Goal: Feedback & Contribution: Contribute content

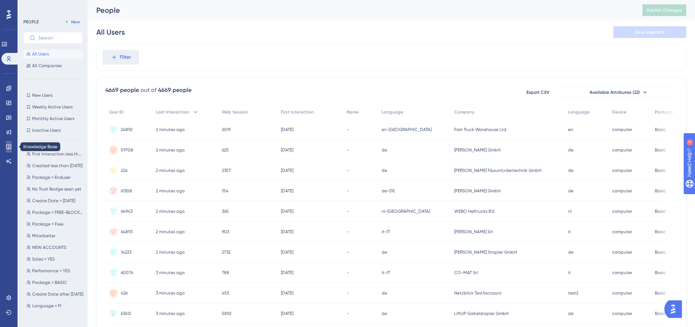
click at [8, 145] on icon at bounding box center [8, 147] width 5 height 5
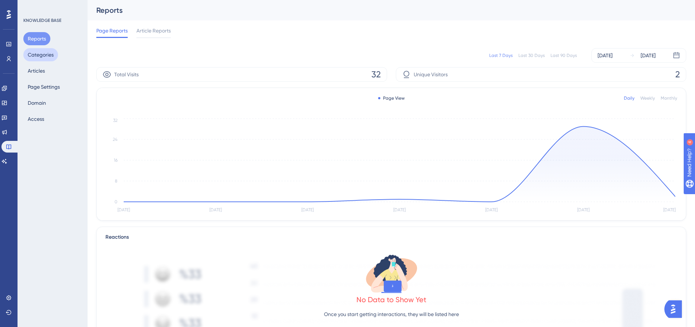
click at [42, 55] on button "Categories" at bounding box center [40, 54] width 35 height 13
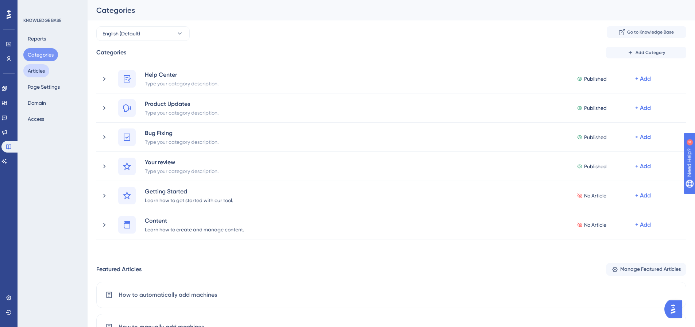
click at [41, 70] on button "Articles" at bounding box center [36, 70] width 26 height 13
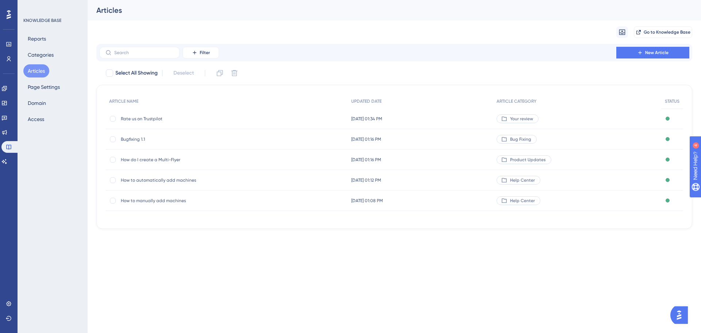
click at [146, 181] on span "How to automatically add machines" at bounding box center [179, 180] width 117 height 6
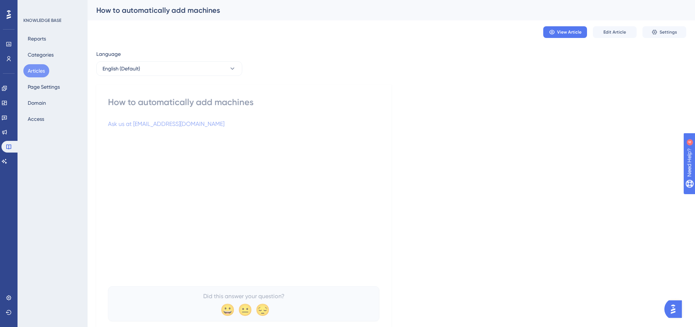
drag, startPoint x: 495, startPoint y: 176, endPoint x: 580, endPoint y: 104, distance: 111.1
click at [496, 176] on div "Language English (Default) How to automatically add machines Ask us at [EMAIL_A…" at bounding box center [391, 192] width 590 height 285
click at [617, 29] on button "Edit Article" at bounding box center [615, 32] width 44 height 12
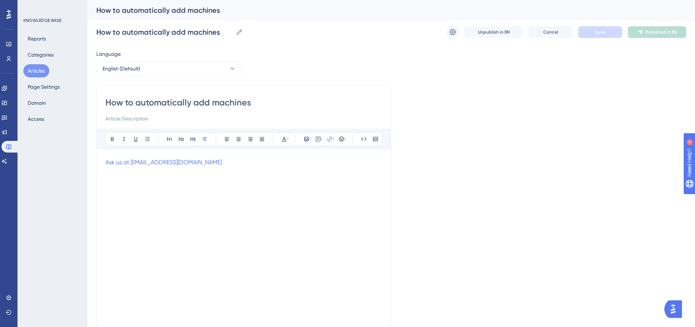
click at [192, 165] on p "Ask us at [EMAIL_ADDRESS][DOMAIN_NAME]" at bounding box center [243, 162] width 277 height 9
click at [209, 107] on input "How to automatically add machines" at bounding box center [243, 103] width 277 height 12
click at [208, 107] on input "How to automatically add machines" at bounding box center [243, 103] width 277 height 12
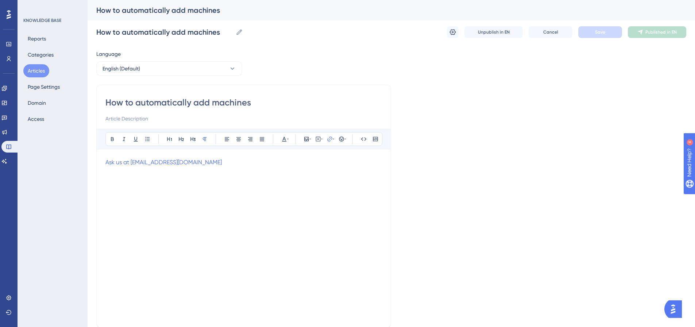
click at [253, 189] on div "Ask us at [EMAIL_ADDRESS][DOMAIN_NAME]" at bounding box center [243, 238] width 277 height 161
click at [491, 170] on div "Language English (Default) How to automatically add machines Bold Italic Underl…" at bounding box center [391, 211] width 590 height 322
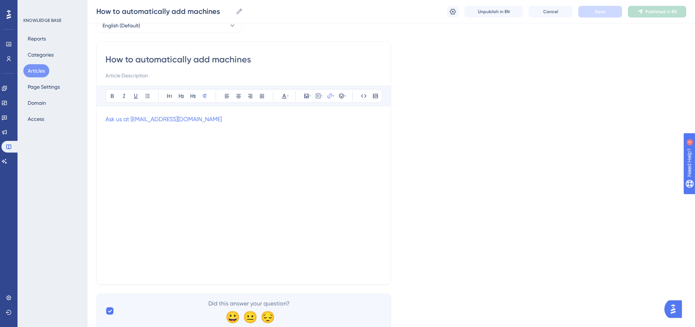
scroll to position [0, 0]
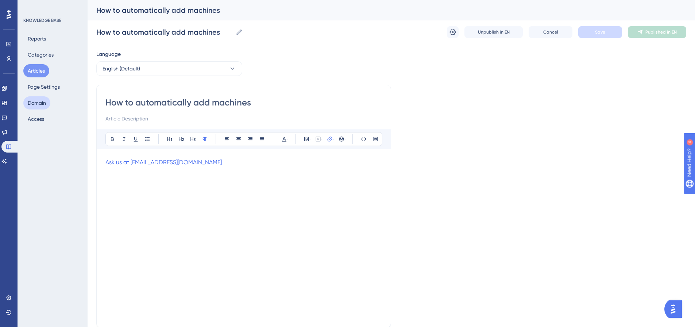
click at [44, 103] on button "Domain" at bounding box center [36, 102] width 27 height 13
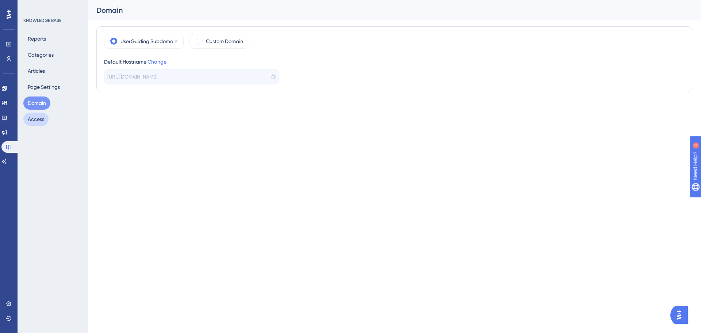
click at [38, 122] on button "Access" at bounding box center [35, 118] width 25 height 13
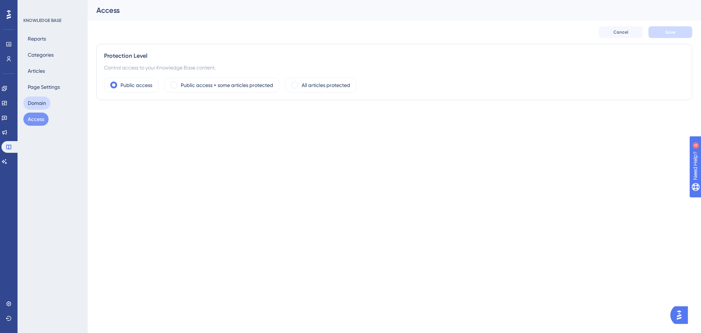
click at [34, 106] on button "Domain" at bounding box center [36, 102] width 27 height 13
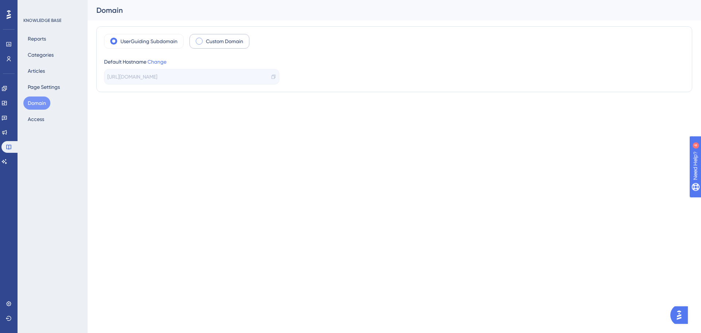
click at [239, 39] on label "Custom Domain" at bounding box center [224, 41] width 37 height 9
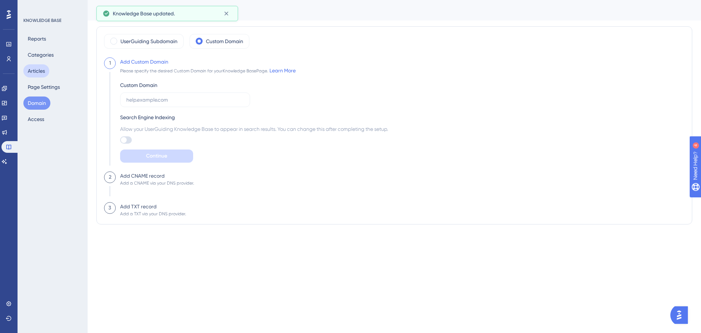
click at [41, 73] on button "Articles" at bounding box center [36, 70] width 26 height 13
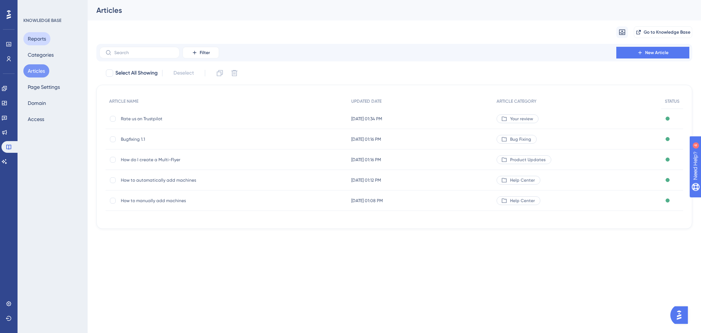
click at [49, 41] on button "Reports" at bounding box center [36, 38] width 27 height 13
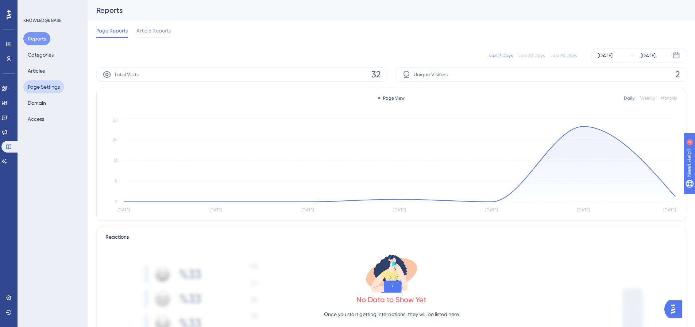
click at [42, 83] on button "Page Settings" at bounding box center [43, 86] width 41 height 13
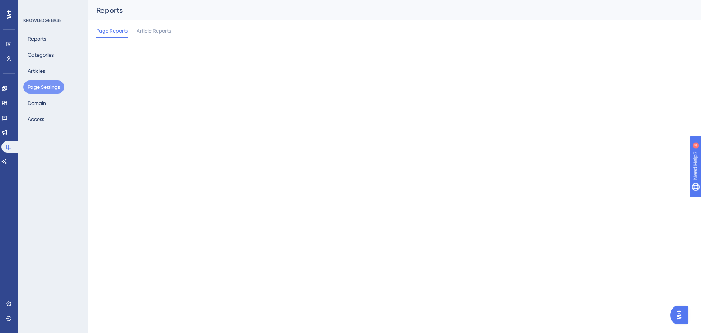
click at [42, 83] on button "Page Settings" at bounding box center [43, 86] width 41 height 13
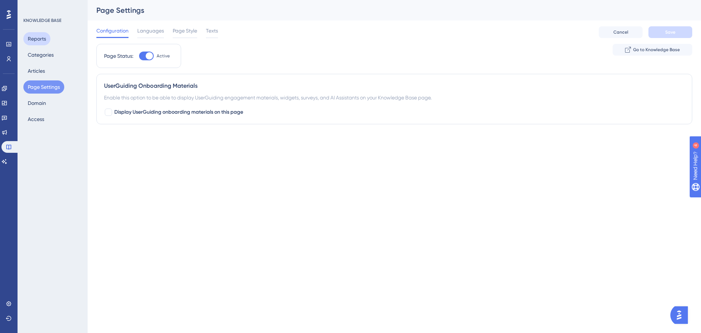
click at [38, 43] on button "Reports" at bounding box center [36, 38] width 27 height 13
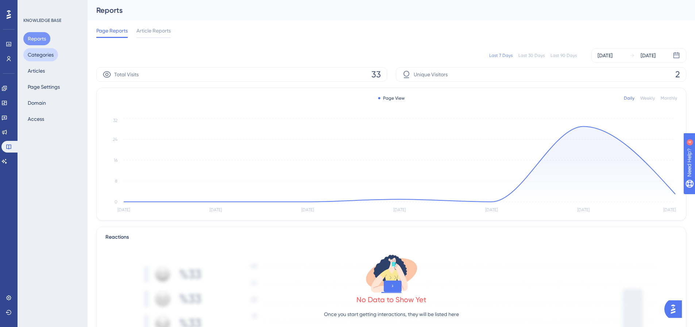
click at [39, 58] on button "Categories" at bounding box center [40, 54] width 35 height 13
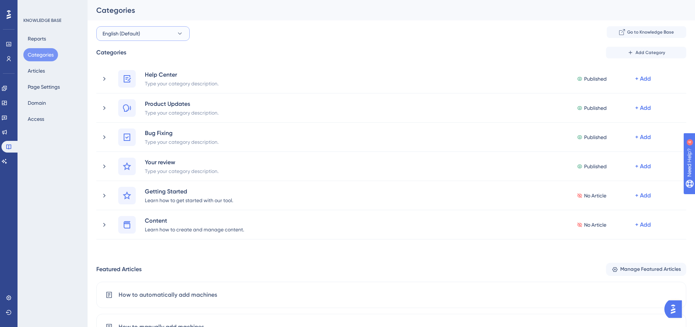
click at [163, 36] on button "English (Default)" at bounding box center [142, 33] width 93 height 15
click at [281, 27] on div "English (Default) English (Default) English (Default) Add an Extra Language Go …" at bounding box center [391, 33] width 590 height 15
click at [7, 129] on icon at bounding box center [4, 132] width 6 height 6
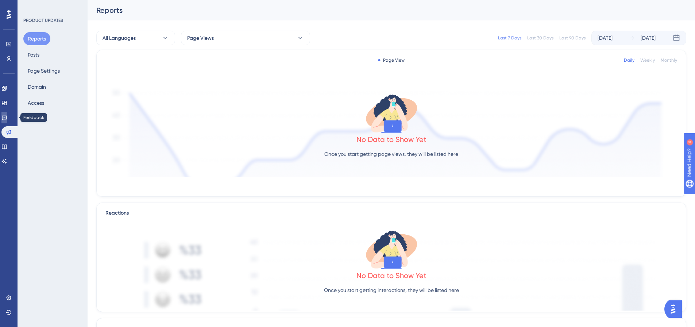
click at [6, 118] on icon at bounding box center [4, 118] width 6 height 6
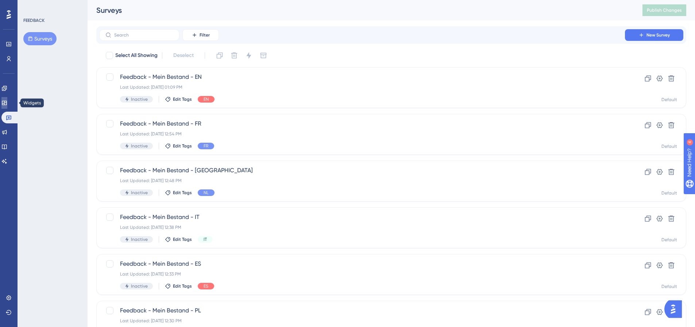
click at [7, 104] on icon at bounding box center [4, 103] width 5 height 4
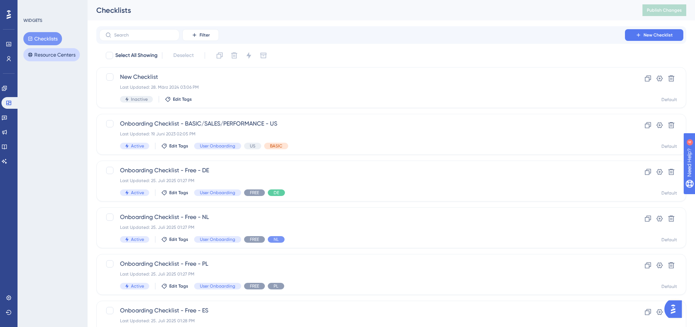
click at [40, 56] on button "Resource Centers" at bounding box center [51, 54] width 57 height 13
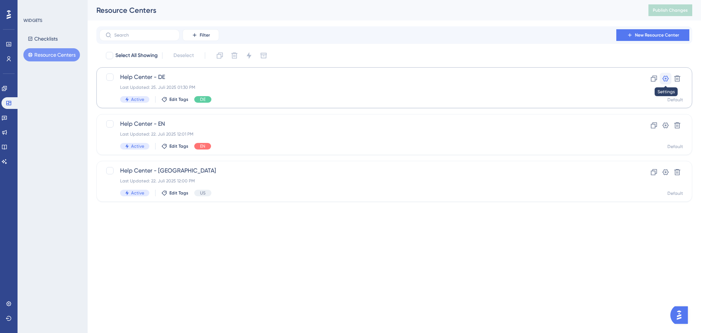
click at [668, 76] on icon at bounding box center [665, 78] width 7 height 7
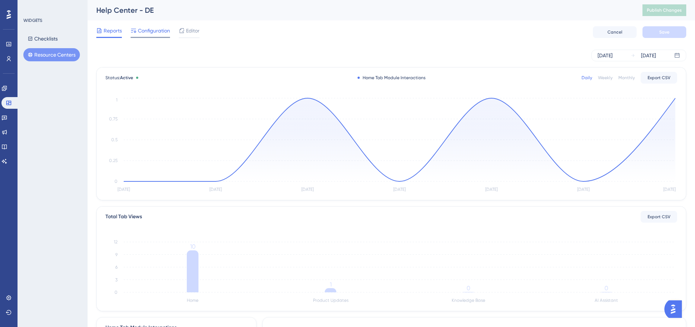
click at [152, 30] on span "Configuration" at bounding box center [154, 30] width 32 height 9
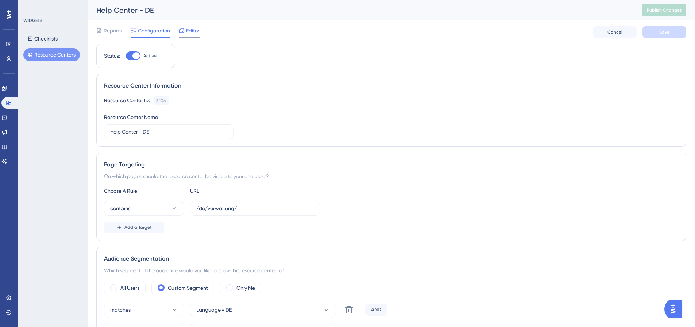
click at [192, 31] on span "Editor" at bounding box center [193, 30] width 14 height 9
click at [114, 32] on span "Reports" at bounding box center [113, 30] width 18 height 9
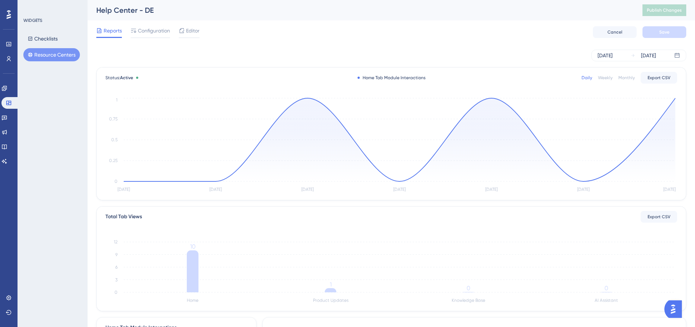
click at [57, 63] on div "WIDGETS Checklists Resource Centers" at bounding box center [53, 163] width 70 height 327
click at [55, 53] on button "Resource Centers" at bounding box center [51, 54] width 57 height 13
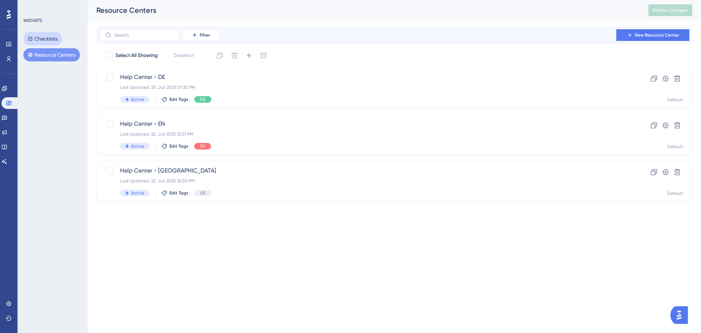
click at [58, 42] on button "Checklists" at bounding box center [42, 38] width 39 height 13
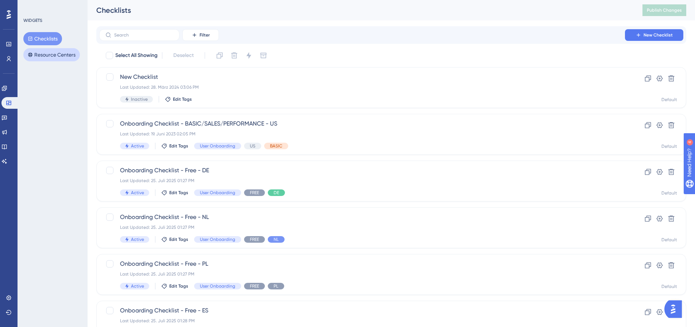
click at [59, 58] on button "Resource Centers" at bounding box center [51, 54] width 57 height 13
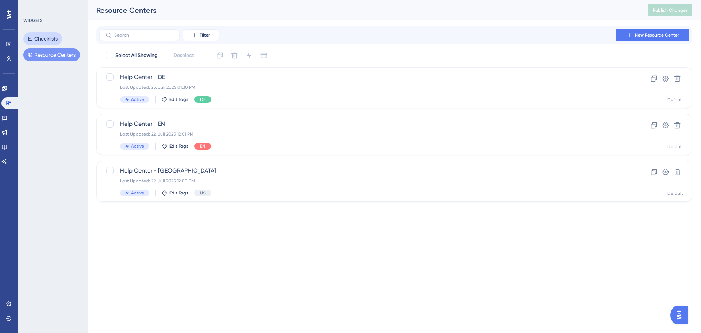
click at [39, 43] on button "Checklists" at bounding box center [42, 38] width 39 height 13
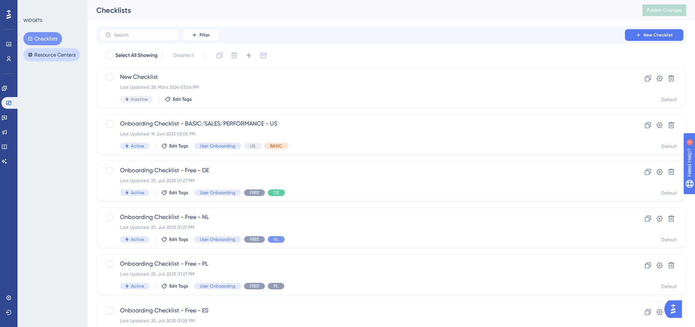
click at [66, 50] on button "Resource Centers" at bounding box center [51, 54] width 57 height 13
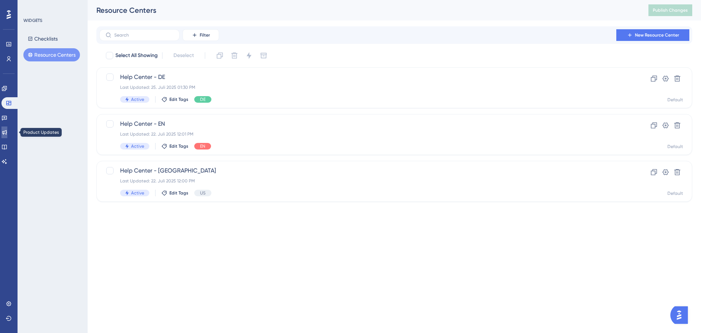
click at [7, 132] on icon at bounding box center [4, 132] width 6 height 6
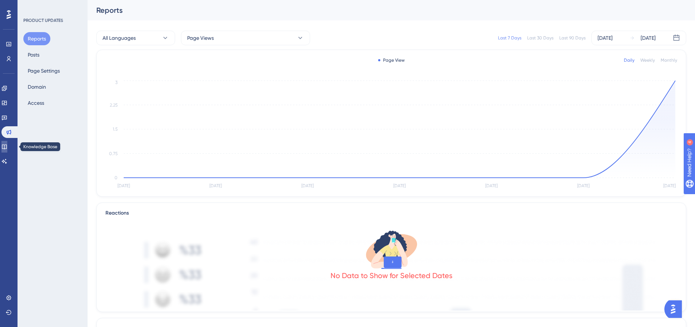
click at [7, 145] on icon at bounding box center [4, 147] width 6 height 6
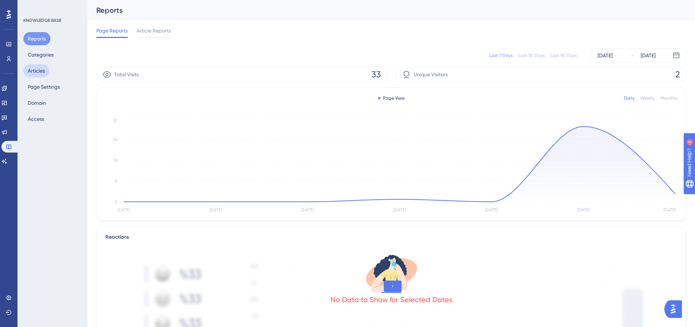
click at [40, 70] on button "Articles" at bounding box center [36, 70] width 26 height 13
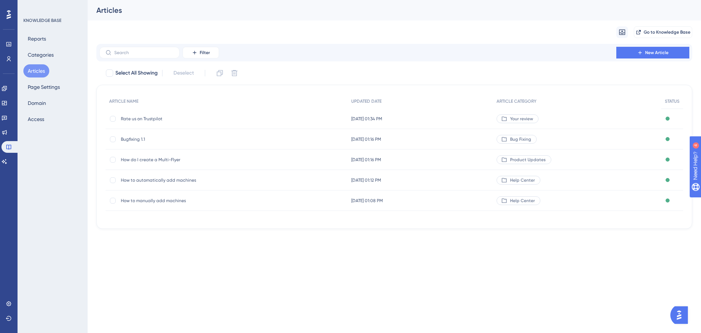
click at [147, 119] on span "Rate us on Trustpilot" at bounding box center [179, 119] width 117 height 6
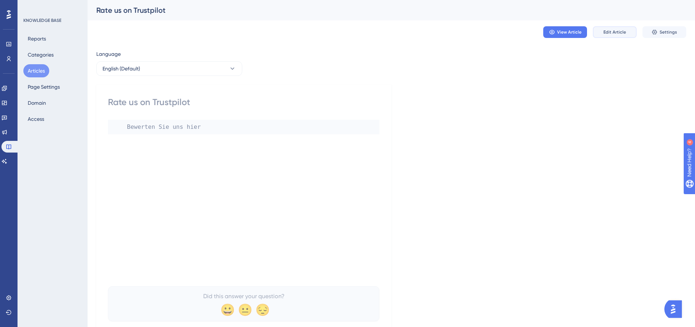
click at [618, 34] on span "Edit Article" at bounding box center [615, 32] width 23 height 6
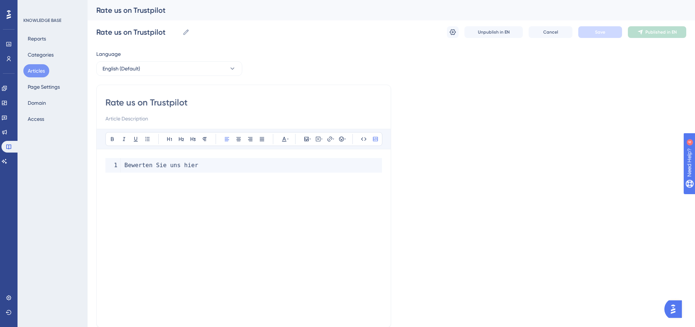
click at [200, 168] on code "Bewerten Sie uns hier" at bounding box center [243, 165] width 277 height 15
click at [154, 120] on input at bounding box center [243, 118] width 277 height 9
drag, startPoint x: 150, startPoint y: 119, endPoint x: 107, endPoint y: 115, distance: 43.2
click at [100, 119] on div "Rate us on Trustpilot bnb Bold Italic Underline Bullet Point Heading 1 Heading …" at bounding box center [243, 206] width 295 height 243
type input "bnb"
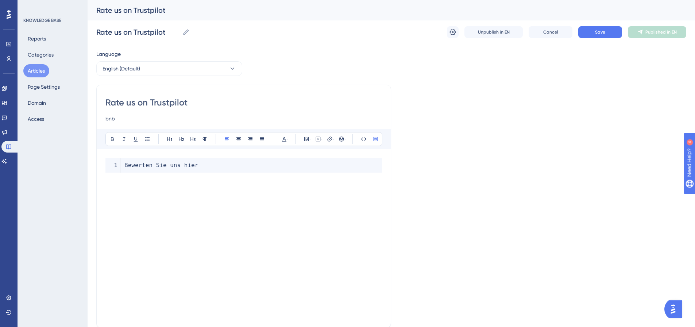
drag, startPoint x: 326, startPoint y: 163, endPoint x: 311, endPoint y: 165, distance: 15.4
click at [311, 165] on code "Bewerten Sie uns hier" at bounding box center [243, 165] width 277 height 15
drag, startPoint x: 153, startPoint y: 161, endPoint x: 111, endPoint y: 164, distance: 42.1
click at [111, 164] on code "Bewerten Sie uns hier" at bounding box center [243, 165] width 277 height 15
click at [330, 139] on icon at bounding box center [329, 139] width 5 height 5
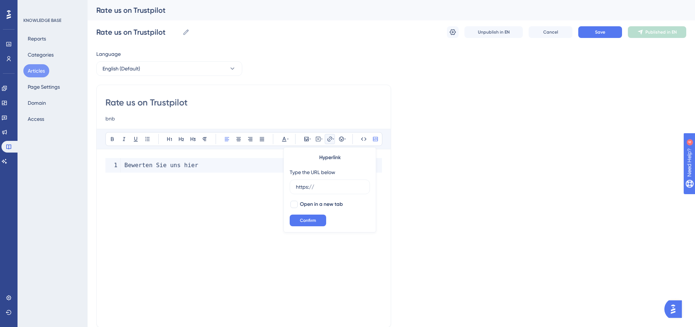
drag, startPoint x: 183, startPoint y: 104, endPoint x: 131, endPoint y: 104, distance: 51.5
click at [131, 104] on input "Rate us on Trustpilot" at bounding box center [243, 103] width 277 height 12
click at [331, 138] on icon at bounding box center [330, 139] width 6 height 6
click at [428, 199] on div "Language English (Default) Rate us on Trustpilot bnb Bold Italic Underline Bull…" at bounding box center [391, 211] width 590 height 322
click at [360, 139] on button at bounding box center [364, 139] width 10 height 10
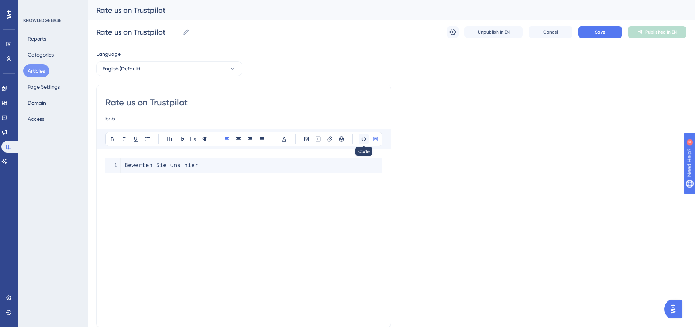
click at [364, 140] on icon at bounding box center [364, 139] width 6 height 6
click at [237, 162] on code "Bewerten Sie uns hier" at bounding box center [243, 165] width 277 height 15
click at [375, 136] on icon at bounding box center [376, 139] width 6 height 6
click at [375, 137] on icon at bounding box center [376, 139] width 6 height 6
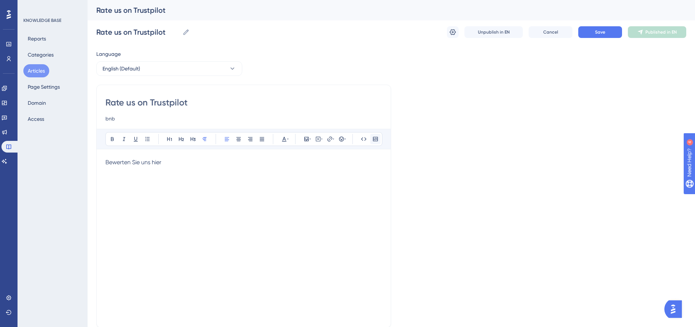
click at [375, 137] on icon at bounding box center [376, 139] width 6 height 6
click at [251, 181] on div "Bewerten Sie uns hier" at bounding box center [243, 238] width 277 height 161
click at [35, 51] on button "Categories" at bounding box center [40, 54] width 35 height 13
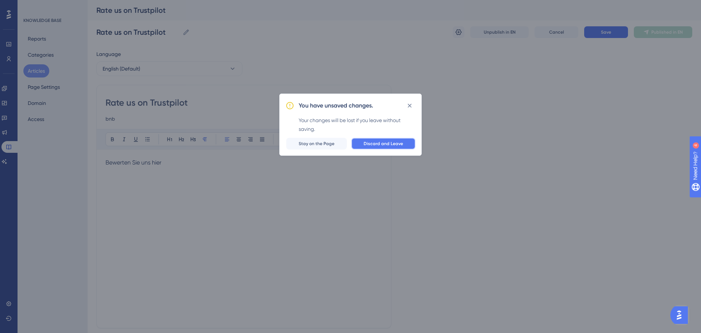
click at [382, 142] on span "Discard and Leave" at bounding box center [383, 144] width 39 height 6
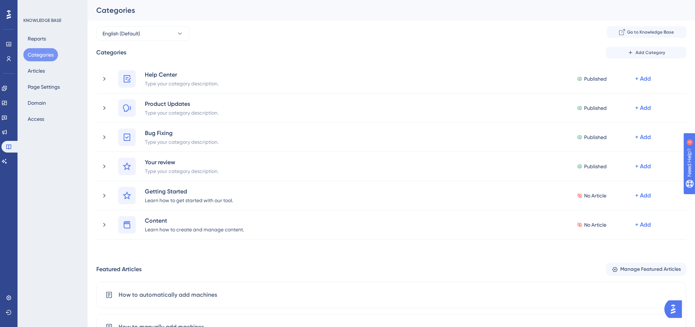
click at [39, 55] on button "Categories" at bounding box center [40, 54] width 35 height 13
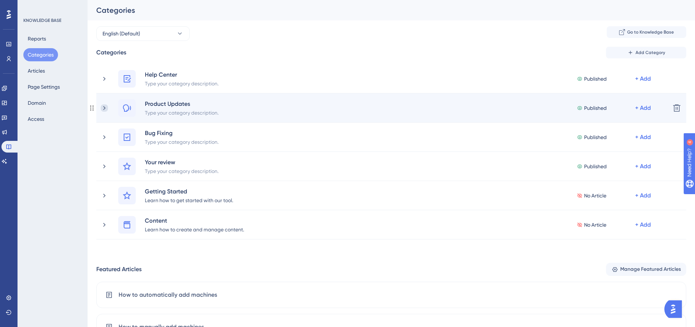
click at [105, 109] on icon at bounding box center [104, 107] width 7 height 7
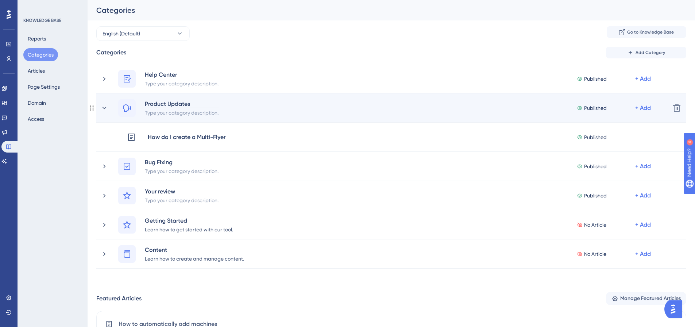
click at [164, 104] on div "Product Updates" at bounding box center [182, 103] width 74 height 9
click at [220, 109] on div "Product Updates Type your category description." at bounding box center [185, 108] width 80 height 18
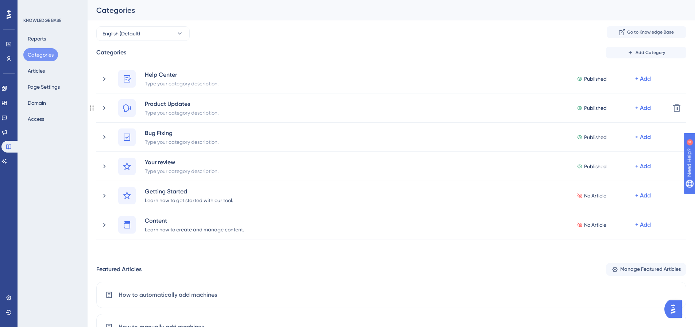
click at [220, 109] on div "Product Updates Type your category description." at bounding box center [185, 108] width 80 height 18
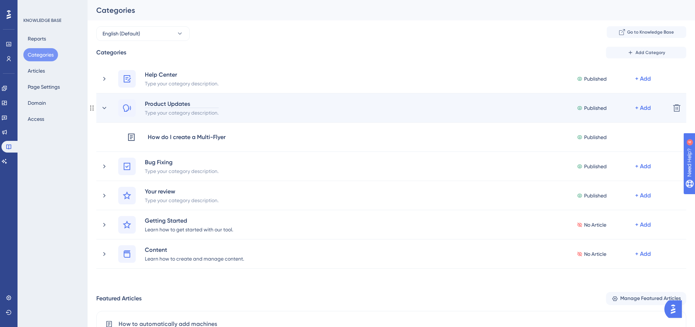
click at [169, 101] on div "Product Updates" at bounding box center [182, 103] width 74 height 9
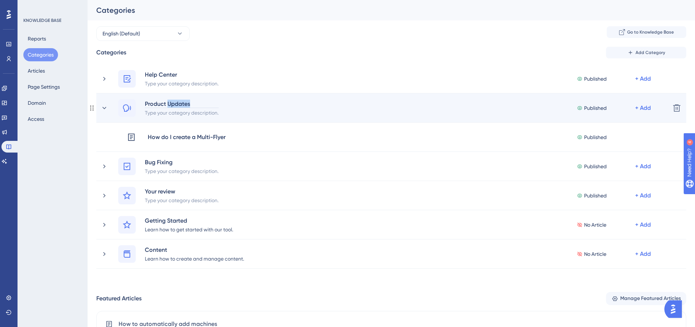
click at [169, 101] on div "Product Updates" at bounding box center [182, 103] width 74 height 9
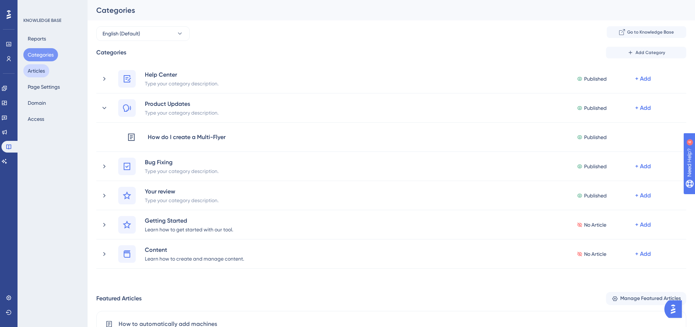
click at [43, 72] on button "Articles" at bounding box center [36, 70] width 26 height 13
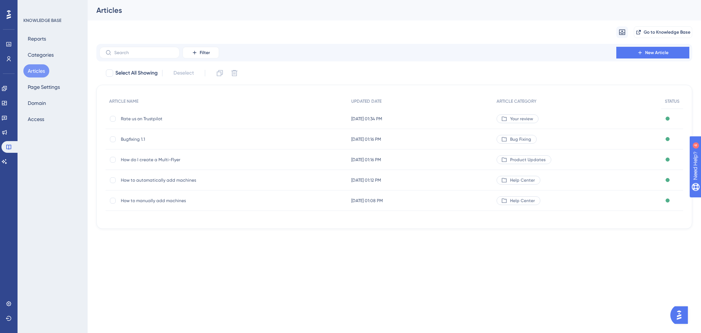
click at [193, 162] on span "How do I create a Multi-Flyer" at bounding box center [179, 160] width 117 height 6
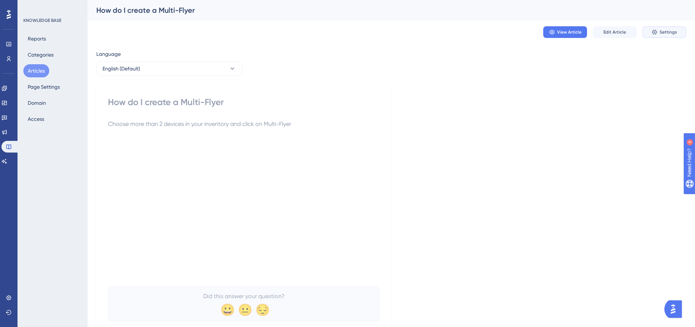
click at [663, 30] on span "Settings" at bounding box center [669, 32] width 18 height 6
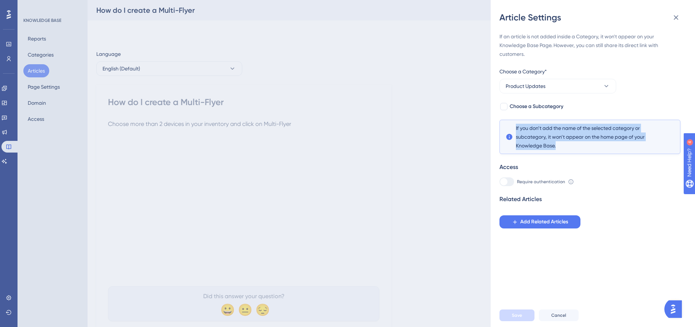
drag, startPoint x: 559, startPoint y: 145, endPoint x: 515, endPoint y: 128, distance: 47.7
click at [515, 128] on div "If you don’t add the name of the selected category or subcategory, it won’t app…" at bounding box center [590, 137] width 169 height 26
click at [508, 185] on div at bounding box center [507, 181] width 15 height 9
click at [528, 106] on span "Choose a Subcategory" at bounding box center [537, 106] width 54 height 9
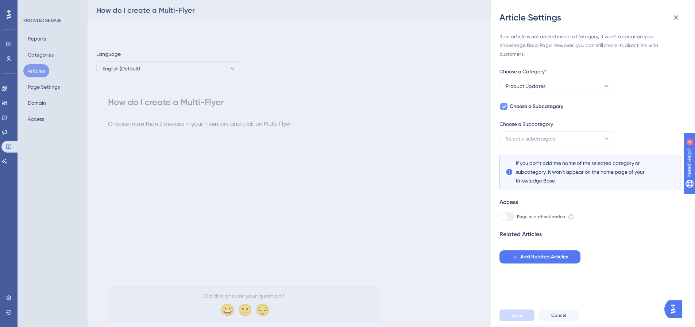
click at [525, 107] on span "Choose a Subcategory" at bounding box center [537, 106] width 54 height 9
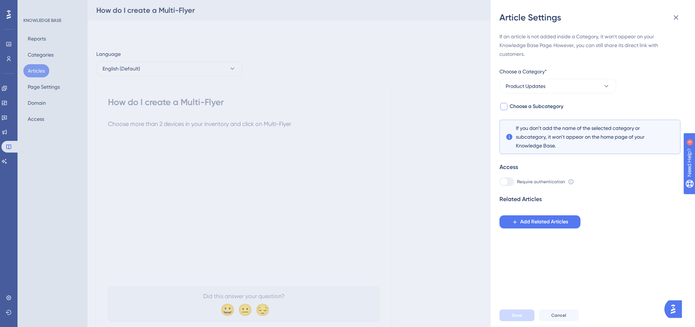
click at [528, 109] on span "Choose a Subcategory" at bounding box center [537, 106] width 54 height 9
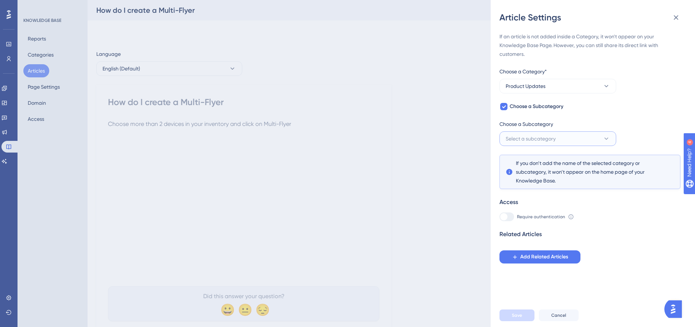
click at [545, 142] on span "Select a subcategory" at bounding box center [531, 138] width 50 height 9
click at [522, 103] on span "Choose a Subcategory" at bounding box center [537, 106] width 54 height 9
checkbox input "false"
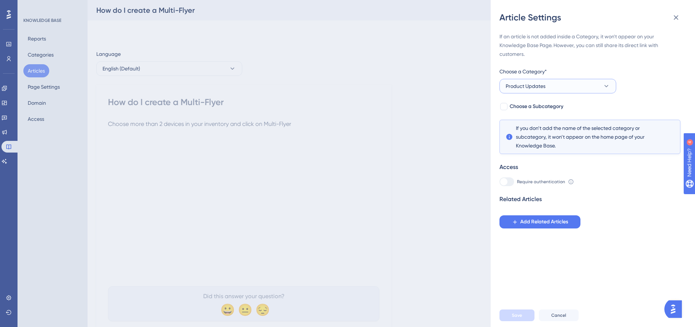
click at [539, 91] on button "Product Updates" at bounding box center [558, 86] width 117 height 15
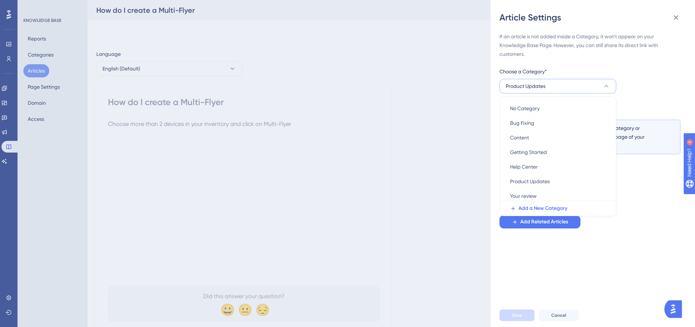
click at [539, 91] on button "Product Updates" at bounding box center [558, 86] width 117 height 15
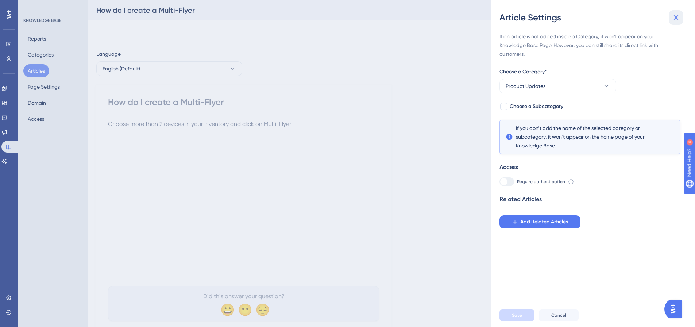
click at [676, 18] on icon at bounding box center [676, 17] width 5 height 5
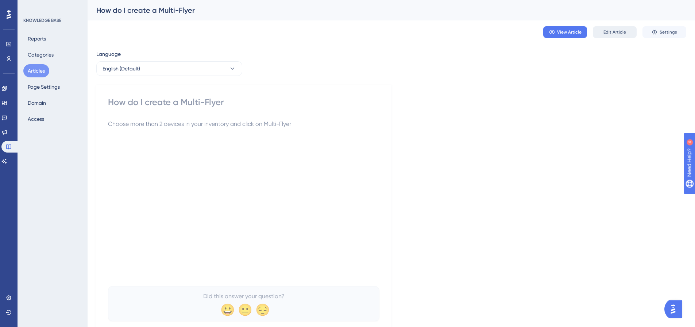
click at [618, 30] on span "Edit Article" at bounding box center [615, 32] width 23 height 6
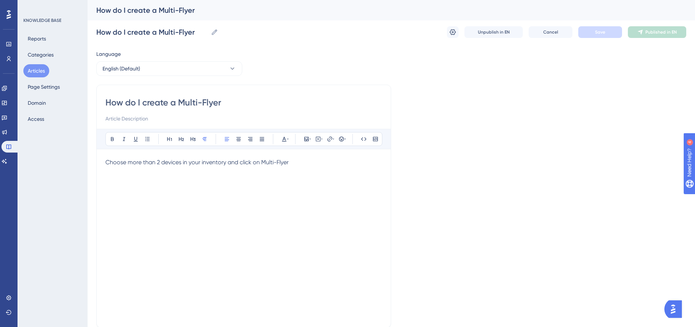
click at [309, 166] on p "Choose more than 2 devices in your inventory and click on Multi-Flyer" at bounding box center [243, 162] width 277 height 9
click at [152, 137] on button at bounding box center [147, 139] width 10 height 10
click at [340, 138] on icon at bounding box center [341, 139] width 5 height 5
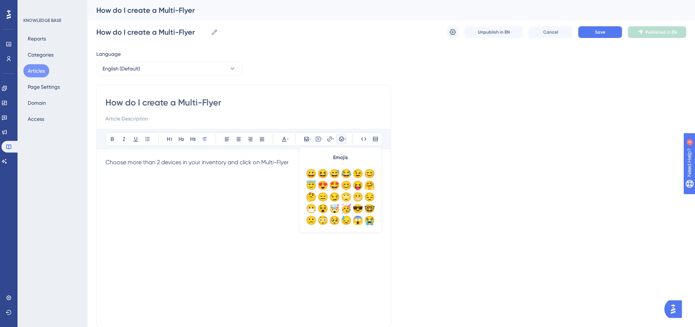
click at [340, 138] on icon at bounding box center [341, 139] width 5 height 5
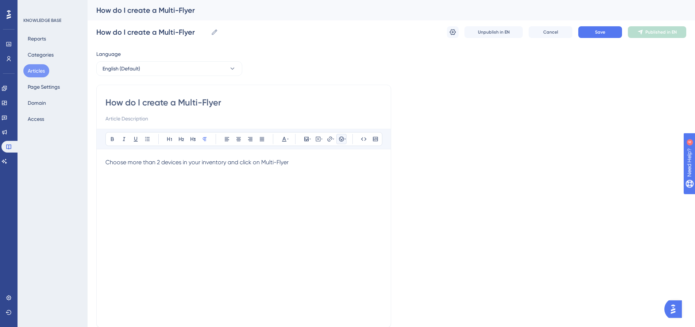
scroll to position [65, 0]
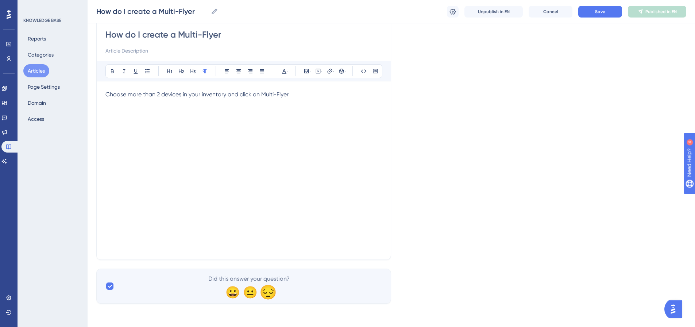
click at [270, 289] on div "😔" at bounding box center [267, 292] width 14 height 14
click at [255, 289] on div "😐" at bounding box center [249, 292] width 14 height 14
click at [233, 294] on div "😀" at bounding box center [231, 292] width 14 height 14
click at [363, 73] on icon at bounding box center [364, 71] width 6 height 6
click at [363, 69] on icon at bounding box center [364, 71] width 6 height 6
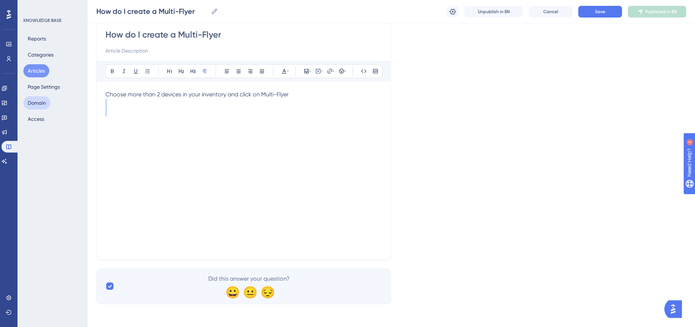
drag, startPoint x: 317, startPoint y: 100, endPoint x: 37, endPoint y: 108, distance: 280.1
click at [88, 108] on div "Performance Users Engagement Widgets Feedback Product Updates Knowledge Base AI…" at bounding box center [392, 125] width 608 height 380
click at [233, 97] on span "Choose more than 2 devices in your inventory and click on Multi-Flyer" at bounding box center [196, 94] width 183 height 7
drag, startPoint x: 328, startPoint y: 90, endPoint x: 34, endPoint y: 102, distance: 293.7
click at [88, 102] on div "Performance Users Engagement Widgets Feedback Product Updates Knowledge Base AI…" at bounding box center [392, 125] width 608 height 380
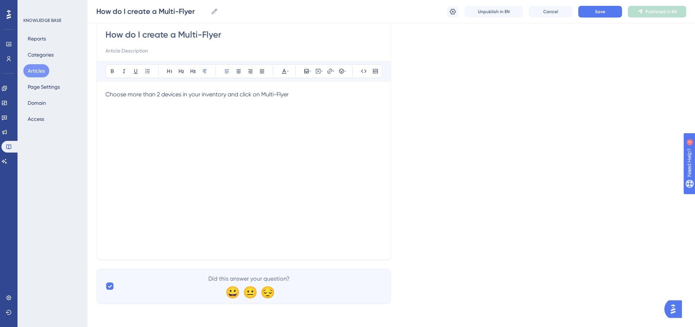
click at [217, 99] on p "Choose more than 2 devices in your inventory and click on Multi-Flyer" at bounding box center [243, 94] width 277 height 9
click at [215, 97] on span "Choose more than 2 devices in your inventory and click on Multi-Flyer" at bounding box center [196, 94] width 183 height 7
click at [335, 94] on p at bounding box center [243, 94] width 277 height 9
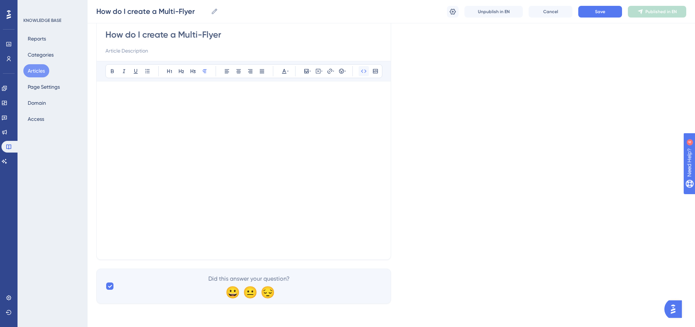
click at [366, 71] on icon at bounding box center [363, 70] width 5 height 3
click at [363, 72] on icon at bounding box center [364, 71] width 6 height 6
click at [379, 74] on button at bounding box center [375, 71] width 10 height 10
click at [138, 103] on code at bounding box center [243, 97] width 277 height 15
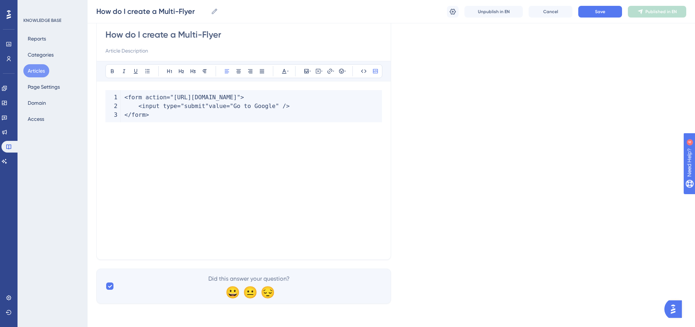
click at [209, 172] on div "< form action = "[URL][DOMAIN_NAME]" > < input type = "submit" value = "Go to G…" at bounding box center [243, 170] width 277 height 161
click at [484, 159] on div "Language English (Default) How do I create a Multi-Flyer Bold Italic Underline …" at bounding box center [391, 143] width 590 height 322
click at [377, 70] on icon at bounding box center [376, 71] width 6 height 6
click at [451, 204] on div "Language English (Default) How do I create a Multi-Flyer Bold Italic Underline …" at bounding box center [391, 143] width 590 height 322
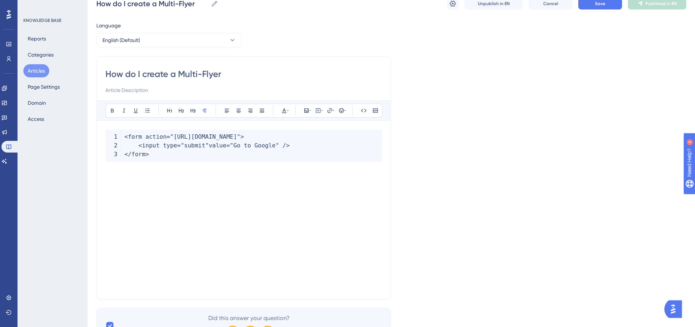
scroll to position [0, 0]
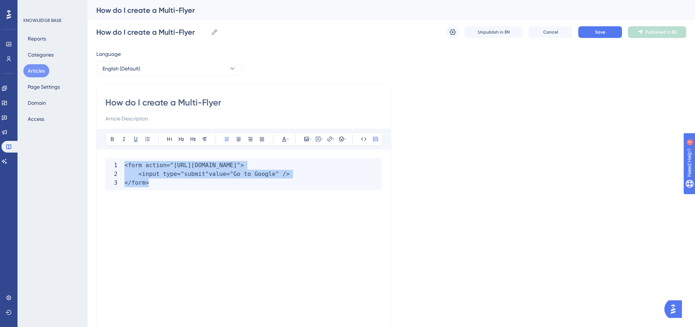
drag, startPoint x: 163, startPoint y: 187, endPoint x: 122, endPoint y: 165, distance: 47.2
click at [122, 165] on code "< form action = "[URL][DOMAIN_NAME]" > < input type = "submit" value = "Go to G…" at bounding box center [243, 174] width 277 height 32
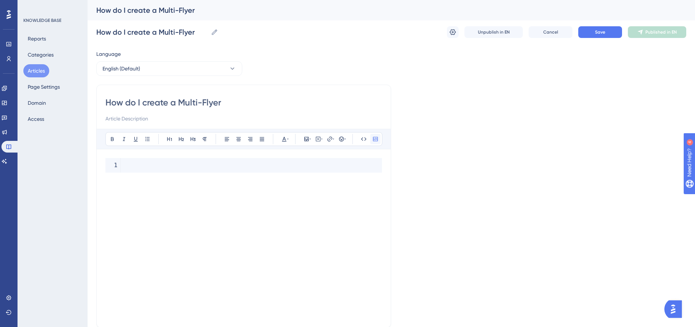
click at [376, 137] on icon at bounding box center [375, 139] width 5 height 4
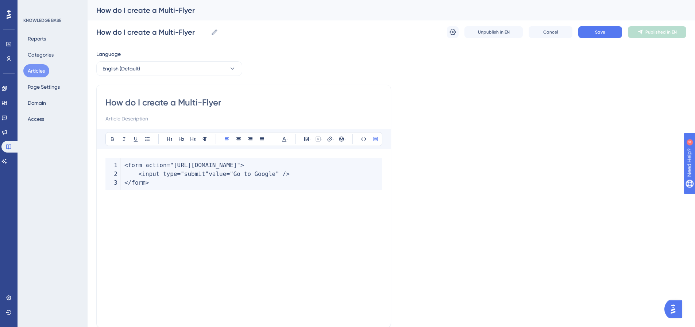
click at [222, 231] on div "< form action = "[URL][DOMAIN_NAME]" > < input type = "submit" value = "Go to G…" at bounding box center [243, 238] width 277 height 161
click at [479, 184] on div "Language English (Default) How do I create a Multi-Flyer Bold Italic Underline …" at bounding box center [391, 211] width 590 height 322
click at [373, 137] on icon at bounding box center [375, 139] width 5 height 4
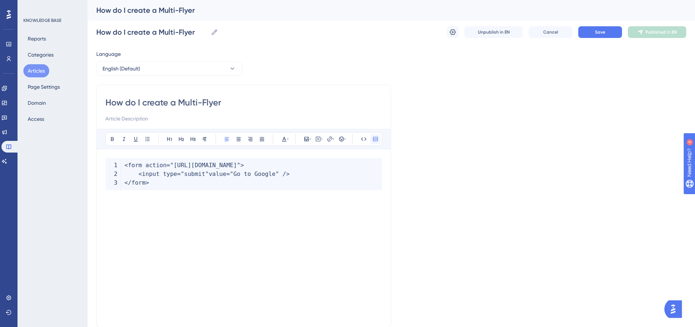
click at [373, 137] on icon at bounding box center [375, 139] width 5 height 4
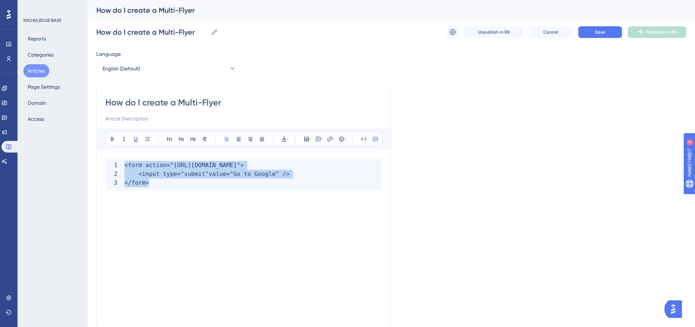
drag, startPoint x: 145, startPoint y: 180, endPoint x: 118, endPoint y: 166, distance: 30.4
click at [118, 166] on code "< form action = "[URL][DOMAIN_NAME]" > < input type = "submit" value = "Go to G…" at bounding box center [243, 174] width 277 height 32
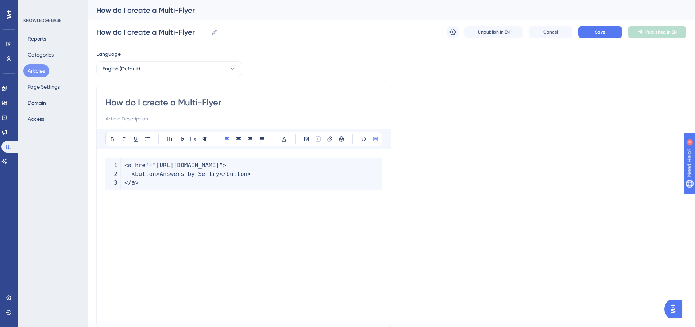
click at [504, 196] on div "Language English (Default) How do I create a Multi-Flyer Bold Italic Underline …" at bounding box center [391, 211] width 590 height 322
click at [437, 180] on div "Language English (Default) How do I create a Multi-Flyer Bold Italic Underline …" at bounding box center [391, 211] width 590 height 322
click at [361, 139] on icon at bounding box center [364, 139] width 6 height 6
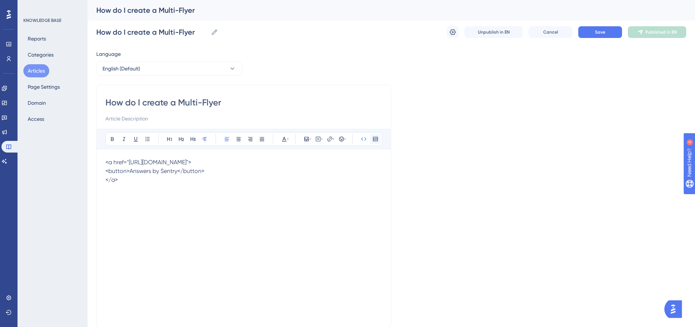
click at [373, 140] on icon at bounding box center [376, 139] width 6 height 6
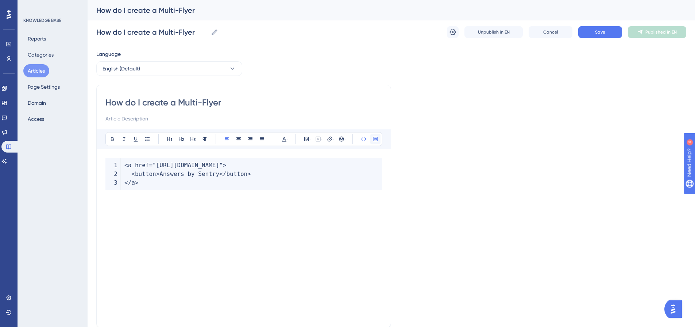
click at [376, 139] on icon at bounding box center [376, 139] width 6 height 6
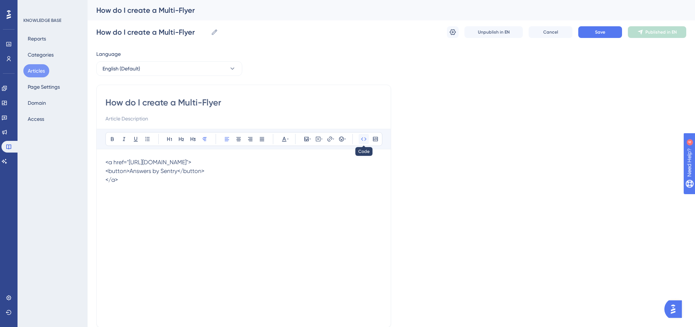
click at [362, 139] on icon at bounding box center [364, 139] width 6 height 6
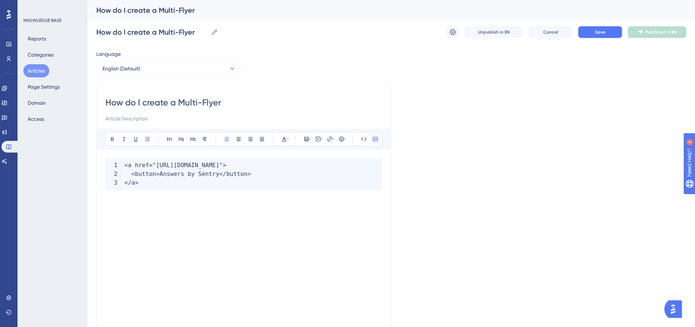
click at [376, 138] on icon at bounding box center [376, 139] width 6 height 6
click at [546, 131] on div "Language English (Default) How do I create a Multi-Flyer Bold Italic Underline …" at bounding box center [391, 211] width 590 height 322
click at [585, 30] on button "Save" at bounding box center [601, 32] width 44 height 12
click at [660, 33] on span "Publish in EN" at bounding box center [662, 32] width 26 height 6
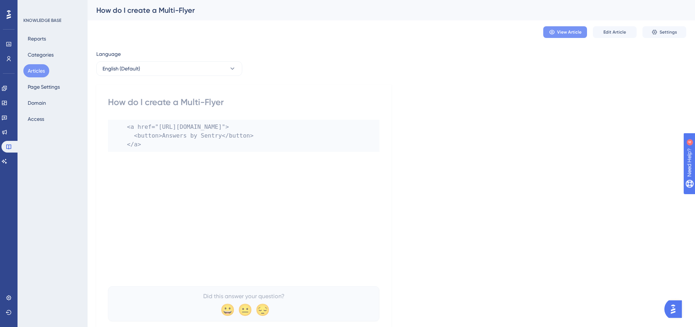
click at [560, 31] on span "View Article" at bounding box center [569, 32] width 24 height 6
click at [610, 34] on span "Edit Article" at bounding box center [615, 32] width 23 height 6
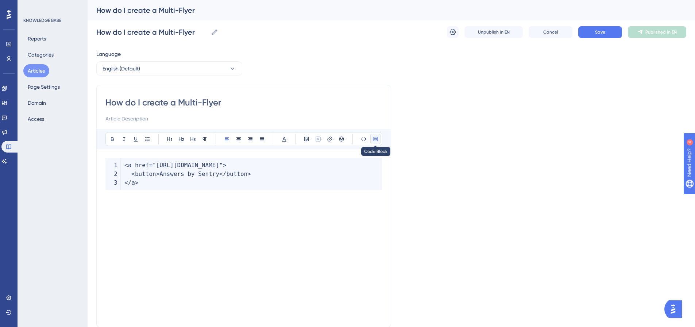
click at [376, 141] on icon at bounding box center [375, 139] width 5 height 4
click at [376, 137] on icon at bounding box center [375, 139] width 5 height 4
click at [376, 139] on icon at bounding box center [376, 139] width 6 height 6
click at [361, 141] on button at bounding box center [364, 139] width 10 height 10
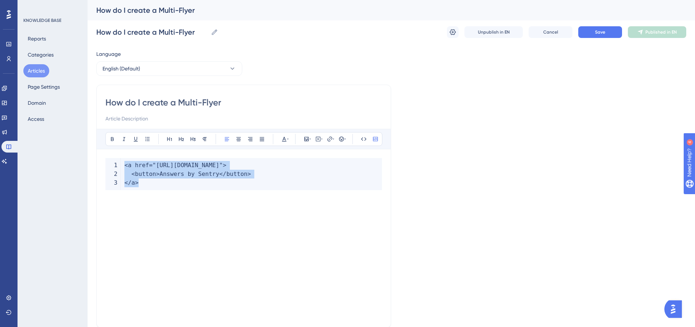
drag, startPoint x: 246, startPoint y: 187, endPoint x: 121, endPoint y: 169, distance: 126.4
click at [121, 169] on code "< a href = "[URL][DOMAIN_NAME]" >  < button > Answers by Sentry < / button > …" at bounding box center [243, 174] width 277 height 32
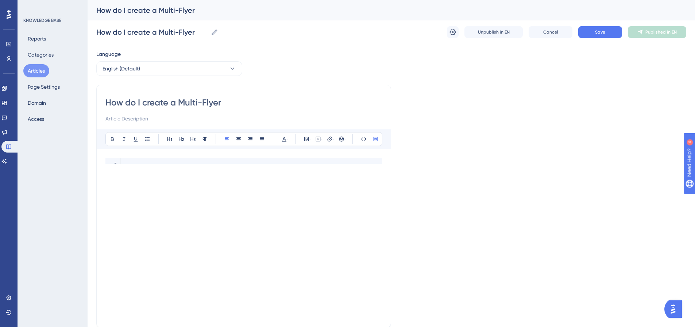
click at [177, 170] on div at bounding box center [243, 238] width 277 height 161
click at [495, 168] on div "Language English (Default) How do I create a Multi-Flyer Bold Italic Underline …" at bounding box center [391, 211] width 590 height 322
click at [366, 140] on icon at bounding box center [364, 139] width 6 height 6
click at [600, 86] on div "Language English (Default) How do I create a Multi-Flyer Bold Italic Underline …" at bounding box center [391, 211] width 590 height 322
click at [585, 32] on button "Save" at bounding box center [601, 32] width 44 height 12
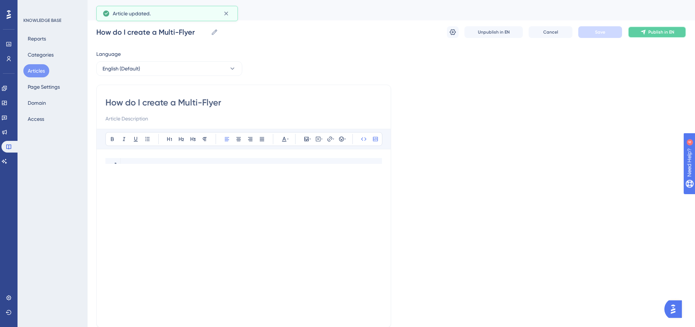
click at [649, 28] on button "Publish in EN" at bounding box center [657, 32] width 58 height 12
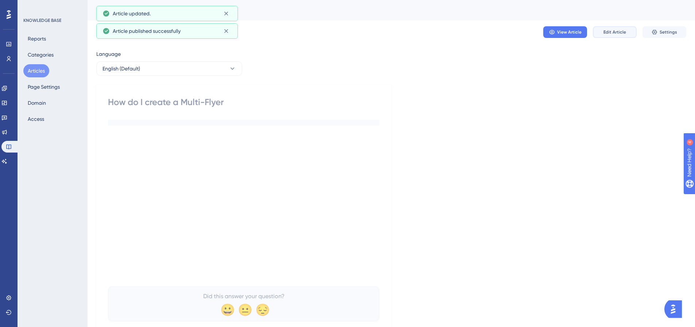
click at [613, 34] on span "Edit Article" at bounding box center [615, 32] width 23 height 6
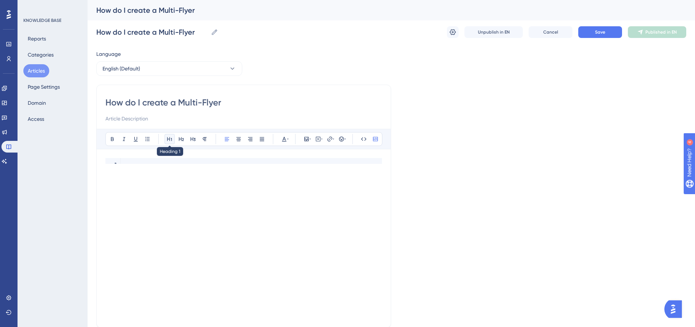
click at [166, 138] on button at bounding box center [170, 139] width 10 height 10
click at [165, 141] on button at bounding box center [170, 139] width 10 height 10
click at [166, 161] on code at bounding box center [243, 161] width 277 height 6
click at [376, 138] on icon at bounding box center [376, 139] width 6 height 6
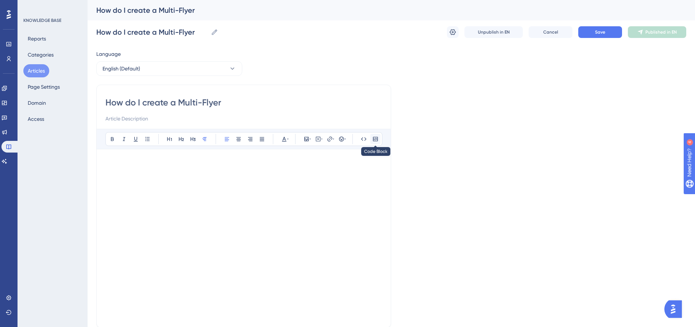
click at [373, 141] on icon at bounding box center [376, 139] width 6 height 6
drag, startPoint x: 164, startPoint y: 162, endPoint x: 146, endPoint y: 190, distance: 33.4
click at [146, 190] on div at bounding box center [243, 238] width 277 height 161
click at [353, 161] on code at bounding box center [243, 161] width 277 height 6
click at [380, 138] on button at bounding box center [375, 139] width 10 height 10
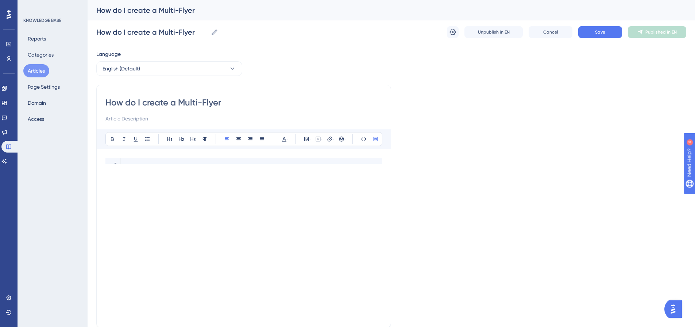
click at [117, 162] on code at bounding box center [243, 161] width 277 height 6
click at [129, 161] on code at bounding box center [243, 161] width 277 height 6
click at [169, 160] on code at bounding box center [243, 161] width 277 height 6
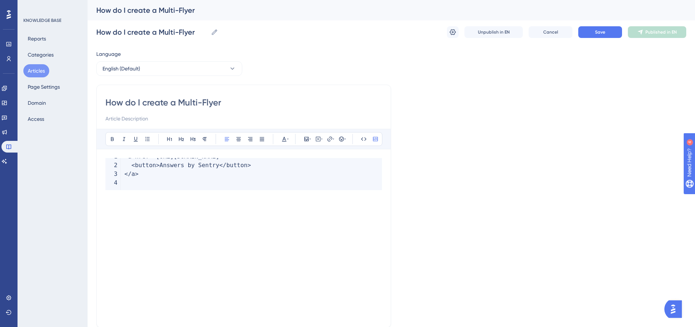
click at [459, 220] on div "Language English (Default) How do I create a Multi-Flyer Bold Italic Underline …" at bounding box center [391, 211] width 590 height 322
click at [376, 141] on icon at bounding box center [376, 139] width 6 height 6
click at [447, 164] on div "Language English (Default) How do I create a Multi-Flyer Bold Italic Underline …" at bounding box center [391, 211] width 590 height 322
click at [363, 139] on icon at bounding box center [364, 139] width 6 height 6
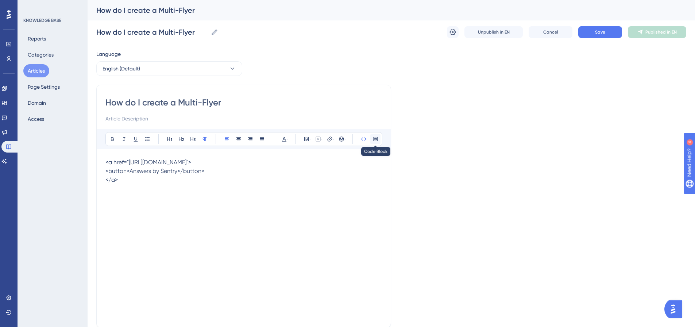
click at [376, 141] on icon at bounding box center [375, 139] width 5 height 4
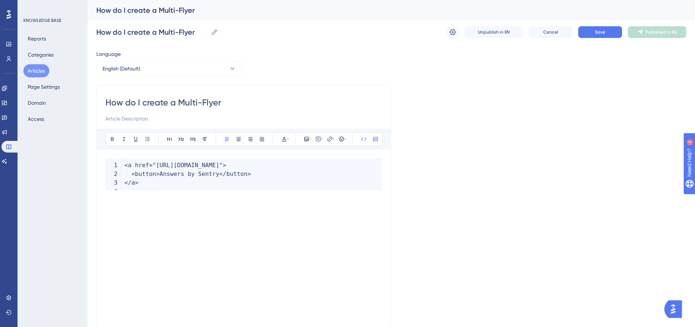
click at [463, 152] on div "Language English (Default) How do I create a Multi-Flyer Bold Italic Underline …" at bounding box center [391, 211] width 590 height 322
click at [308, 179] on code "< a href = "[URL][DOMAIN_NAME]" >  < button > Answers by Sentry < / button > …" at bounding box center [243, 174] width 277 height 32
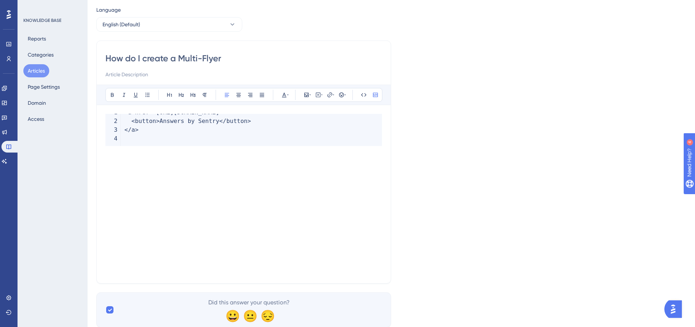
scroll to position [0, 0]
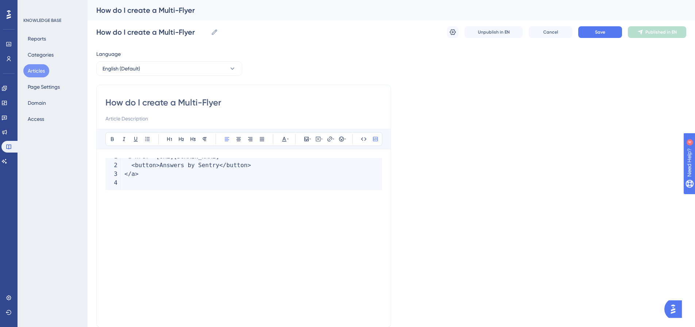
click at [178, 170] on code "< a href = "[URL][DOMAIN_NAME]" >  < button > Answers by Sentry < / button > …" at bounding box center [243, 174] width 277 height 32
drag, startPoint x: 152, startPoint y: 179, endPoint x: 110, endPoint y: 151, distance: 50.9
click at [110, 151] on div "Bold Italic Underline Bullet Point Heading 1 Heading 2 Heading 3 Normal Align L…" at bounding box center [243, 224] width 277 height 190
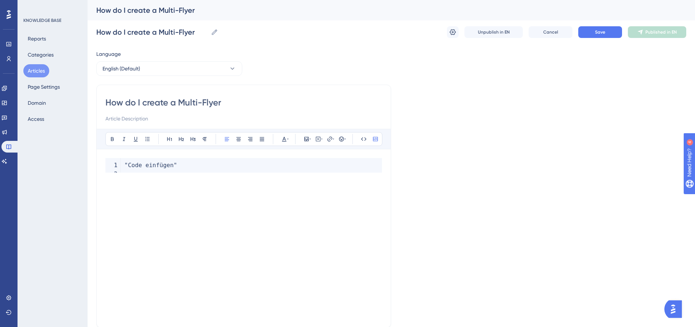
click at [476, 214] on div "Language English (Default) How do I create a Multi-Flyer Bold Italic Underline …" at bounding box center [391, 211] width 590 height 322
click at [363, 139] on icon at bounding box center [364, 139] width 6 height 6
click at [184, 166] on code ""Code einfügen"" at bounding box center [243, 165] width 277 height 15
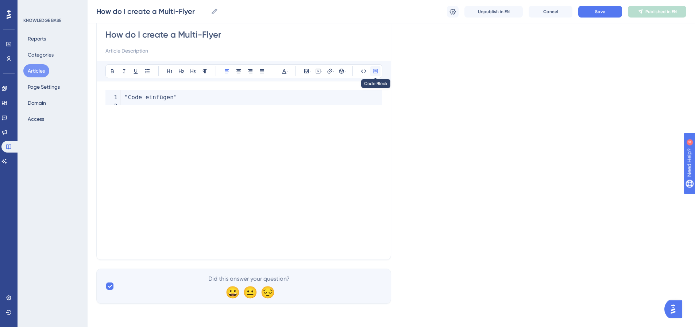
click at [373, 72] on icon at bounding box center [376, 71] width 6 height 6
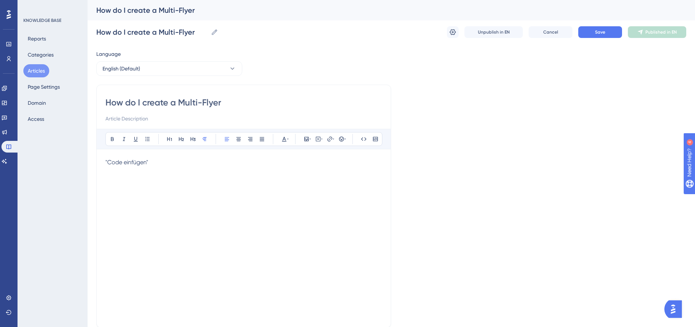
click at [444, 141] on div "Language English (Default) How do I create a Multi-Flyer Bold Italic Underline …" at bounding box center [391, 211] width 590 height 322
click at [215, 35] on icon at bounding box center [214, 31] width 7 height 7
click at [208, 35] on input "How do I create a Multi-Flyer" at bounding box center [152, 32] width 112 height 10
drag, startPoint x: 330, startPoint y: 38, endPoint x: 341, endPoint y: 39, distance: 10.6
click at [333, 39] on div "How do I create a Multi-Flyer How do I create a Multi-Flyer Unpublish in EN Can…" at bounding box center [391, 31] width 590 height 23
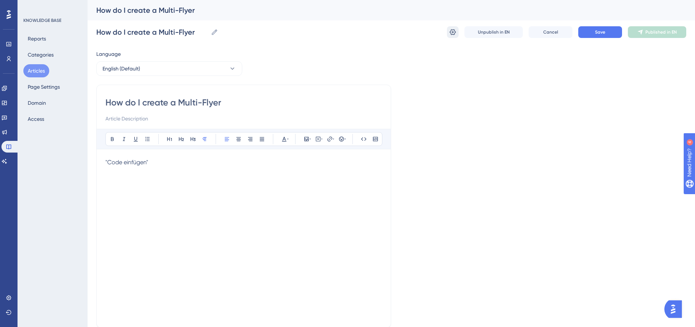
click at [454, 33] on icon at bounding box center [452, 31] width 7 height 7
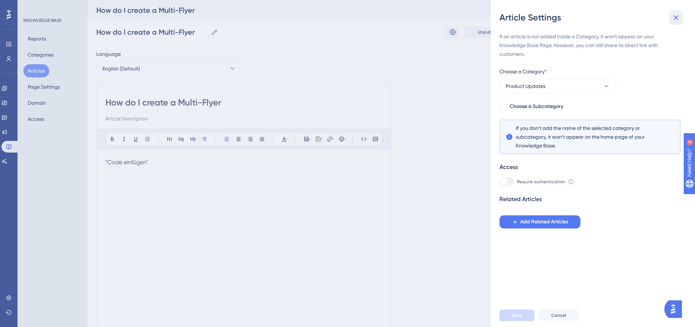
click at [676, 17] on icon at bounding box center [676, 17] width 5 height 5
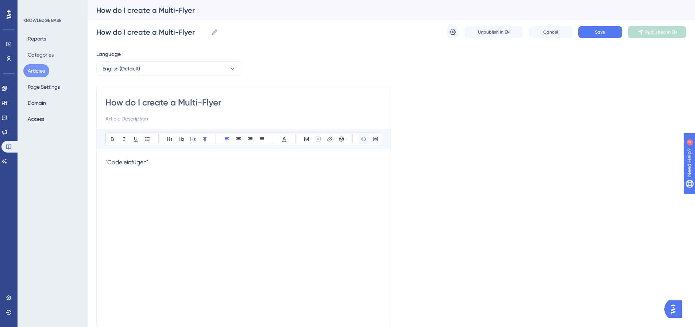
click at [367, 140] on button at bounding box center [364, 139] width 10 height 10
click at [181, 168] on div ""Code einfügen"" at bounding box center [243, 238] width 277 height 161
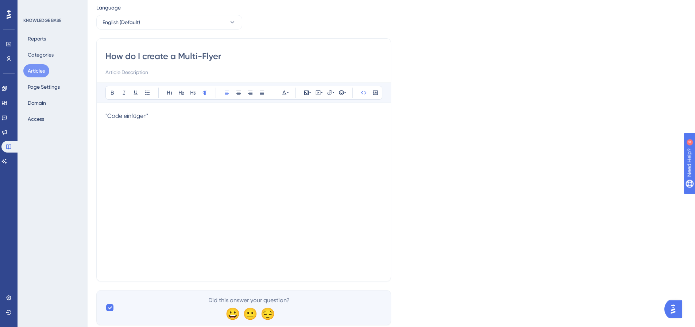
scroll to position [65, 0]
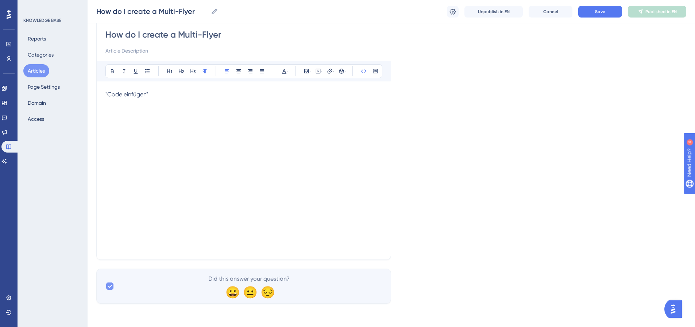
click at [106, 285] on div at bounding box center [109, 286] width 7 height 7
click at [112, 284] on div at bounding box center [109, 286] width 7 height 7
checkbox input "true"
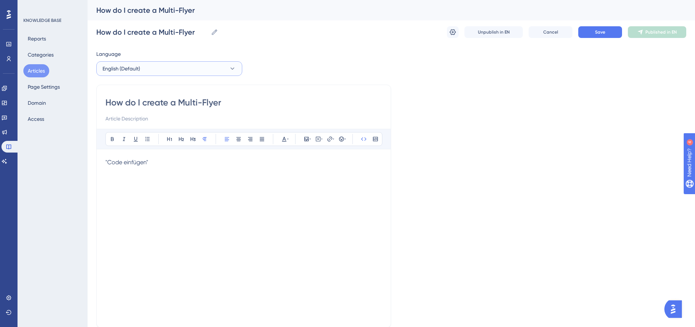
click at [215, 72] on button "English (Default)" at bounding box center [169, 68] width 146 height 15
click at [149, 95] on button "English (Default) English (Default) Published" at bounding box center [169, 91] width 137 height 15
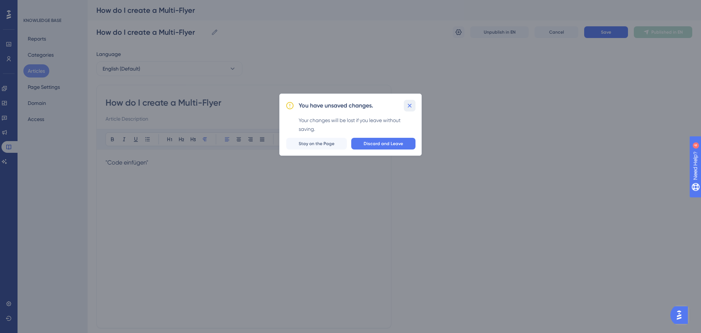
click at [411, 102] on icon at bounding box center [409, 105] width 7 height 7
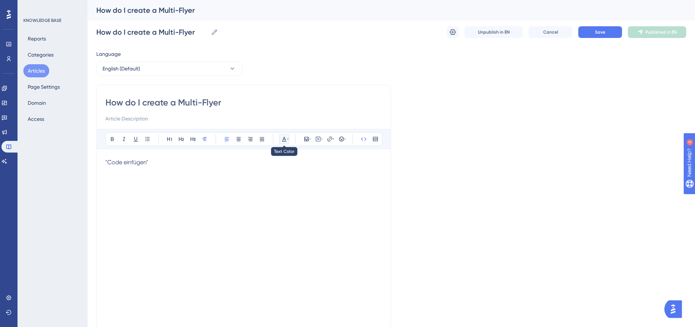
click at [289, 140] on button at bounding box center [284, 139] width 10 height 10
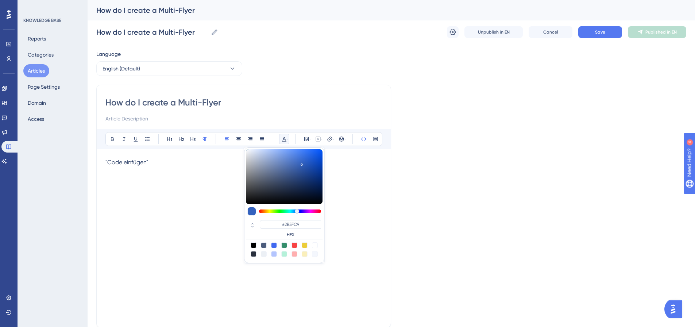
drag, startPoint x: 302, startPoint y: 163, endPoint x: 308, endPoint y: 160, distance: 7.3
click at [308, 160] on div at bounding box center [284, 176] width 77 height 55
type input "#265DCE"
drag, startPoint x: 209, startPoint y: 170, endPoint x: 100, endPoint y: 170, distance: 109.1
click at [100, 170] on div "How do I create a Multi-Flyer Bold Italic Underline Bullet Point Heading 1 Head…" at bounding box center [243, 206] width 295 height 243
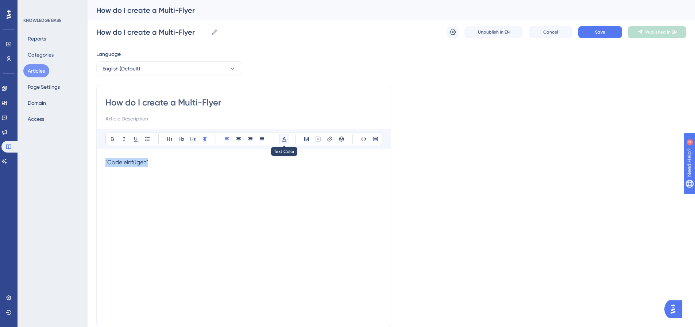
click at [284, 137] on button at bounding box center [284, 139] width 10 height 10
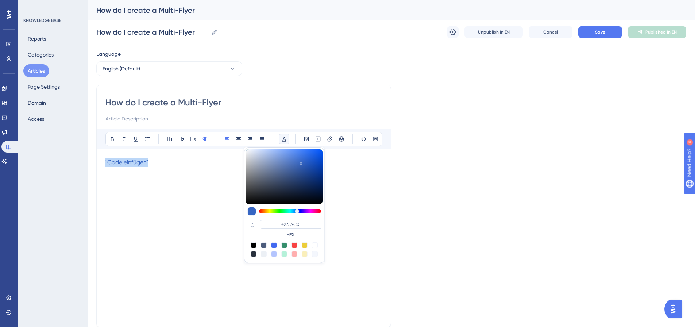
drag, startPoint x: 301, startPoint y: 162, endPoint x: 309, endPoint y: 163, distance: 8.1
click at [308, 163] on div at bounding box center [284, 176] width 77 height 55
type input "#2659C0"
click at [358, 179] on div ""Code einfügen"" at bounding box center [243, 238] width 277 height 161
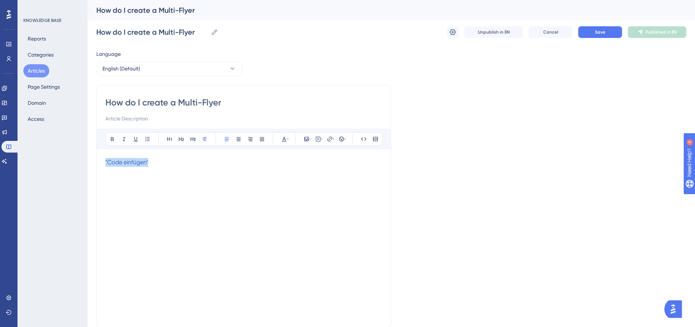
drag, startPoint x: 192, startPoint y: 168, endPoint x: 214, endPoint y: 152, distance: 27.0
click at [88, 167] on div "Performance Users Engagement Widgets Feedback Product Updates Knowledge Base AI…" at bounding box center [392, 191] width 608 height 383
click at [377, 141] on icon at bounding box center [375, 139] width 5 height 4
drag, startPoint x: 224, startPoint y: 162, endPoint x: 115, endPoint y: 163, distance: 109.5
click at [115, 163] on code ""Code einfügen"" at bounding box center [243, 165] width 277 height 15
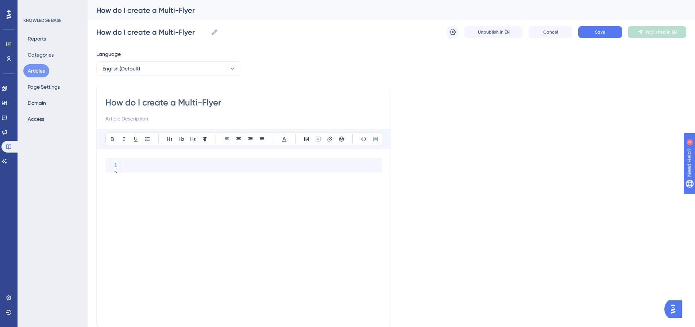
click at [462, 160] on div "Language English (Default) How do I create a Multi-Flyer Bold Italic Underline …" at bounding box center [391, 211] width 590 height 322
click at [455, 166] on div "Language English (Default) How do I create a Multi-Flyer Bold Italic Underline …" at bounding box center [391, 211] width 590 height 322
click at [228, 235] on div at bounding box center [243, 238] width 277 height 161
click at [132, 166] on code at bounding box center [243, 165] width 277 height 15
click at [375, 139] on icon at bounding box center [376, 139] width 6 height 6
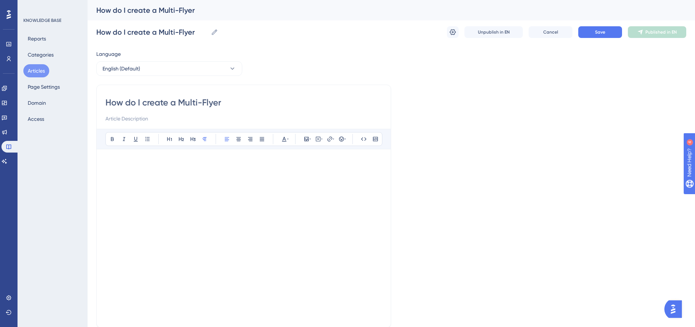
click at [117, 165] on p at bounding box center [243, 162] width 277 height 9
drag, startPoint x: 146, startPoint y: 168, endPoint x: 85, endPoint y: 169, distance: 61.0
click at [88, 169] on div "Performance Users Engagement Widgets Feedback Product Updates Knowledge Base AI…" at bounding box center [392, 191] width 608 height 383
drag, startPoint x: 172, startPoint y: 166, endPoint x: 97, endPoint y: 165, distance: 74.1
click at [97, 165] on div "How do I create a Multi-Flyer Bold Italic Underline Bullet Point Heading 1 Head…" at bounding box center [243, 206] width 295 height 243
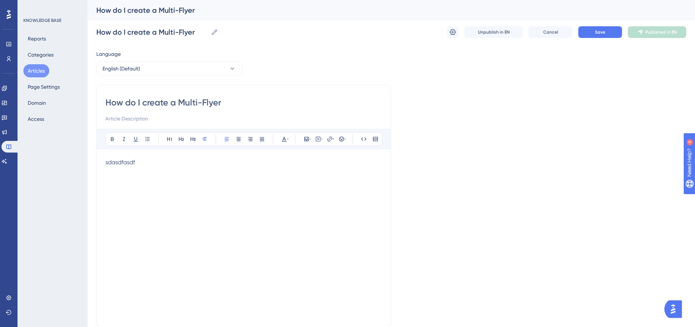
click at [290, 138] on div "Bold Italic Underline Bullet Point Heading 1 Heading 2 Heading 3 Normal Align L…" at bounding box center [243, 139] width 277 height 14
click at [287, 141] on icon at bounding box center [284, 139] width 6 height 6
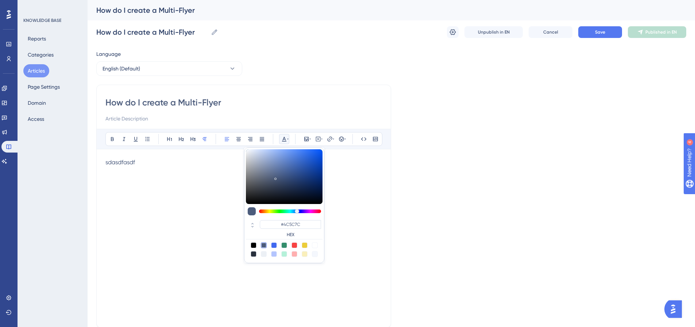
type input "#1B4CAD"
click at [311, 167] on div at bounding box center [284, 176] width 77 height 55
click at [380, 207] on div "sdasdfasdf" at bounding box center [243, 238] width 277 height 161
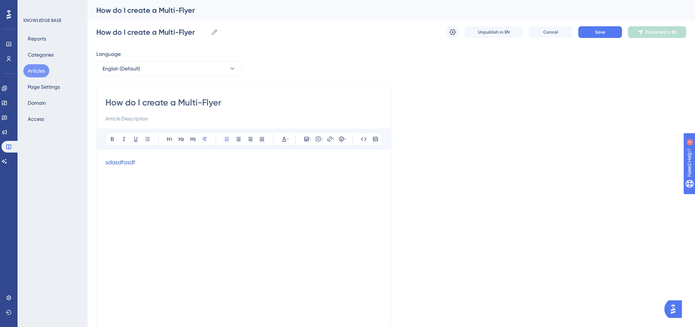
click at [222, 187] on div "sdasdfasdf" at bounding box center [243, 238] width 277 height 161
drag, startPoint x: 146, startPoint y: 168, endPoint x: 88, endPoint y: 165, distance: 58.5
click at [88, 165] on div "Performance Users Engagement Widgets Feedback Product Updates Knowledge Base AI…" at bounding box center [392, 191] width 608 height 383
click at [363, 137] on icon at bounding box center [364, 139] width 6 height 6
click at [363, 139] on icon at bounding box center [364, 139] width 6 height 6
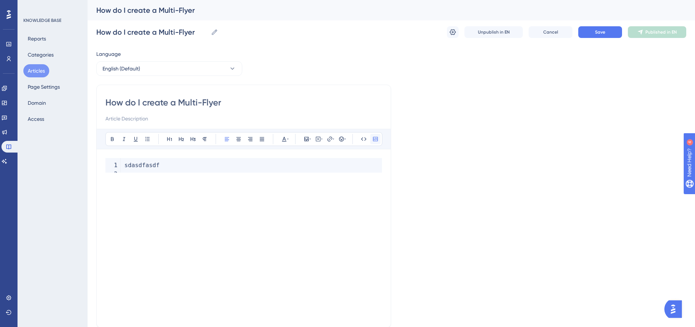
click at [376, 138] on icon at bounding box center [376, 139] width 6 height 6
drag, startPoint x: 193, startPoint y: 163, endPoint x: 117, endPoint y: 168, distance: 76.4
click at [117, 168] on code "sdasdfasdf" at bounding box center [243, 165] width 277 height 15
click at [453, 166] on div "Language English (Default) How do I create a Multi-Flyer Bold Italic Underline …" at bounding box center [391, 211] width 590 height 322
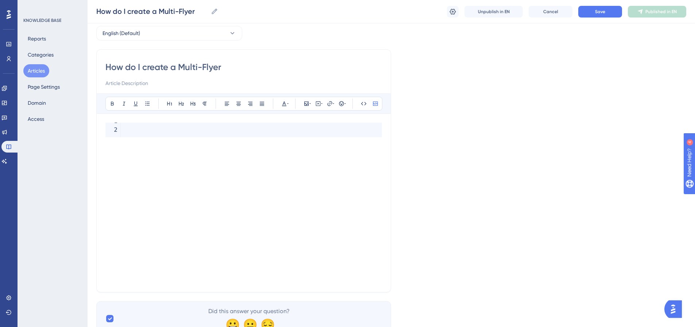
scroll to position [0, 0]
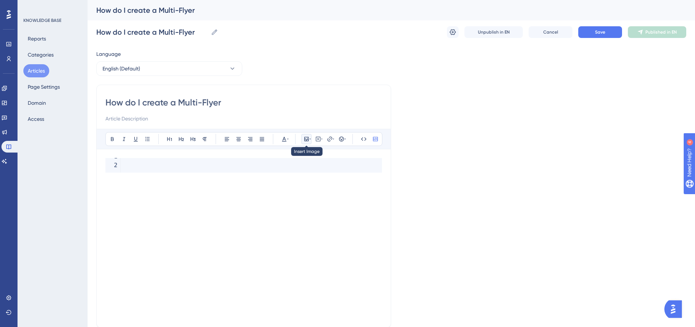
click at [306, 140] on icon at bounding box center [307, 139] width 6 height 6
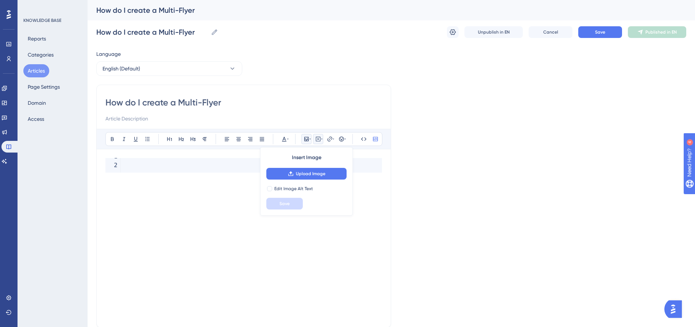
click at [319, 141] on icon at bounding box center [318, 139] width 6 height 6
click at [317, 137] on icon at bounding box center [318, 139] width 6 height 6
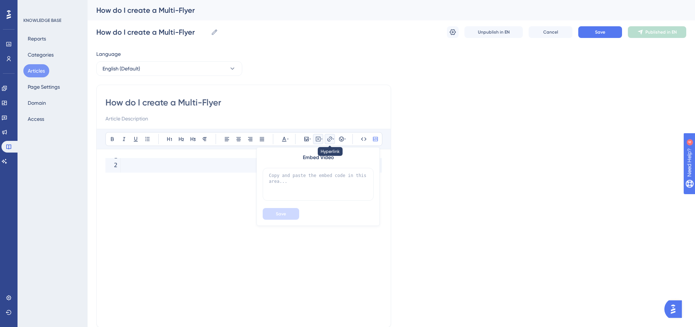
click at [330, 138] on icon at bounding box center [330, 139] width 6 height 6
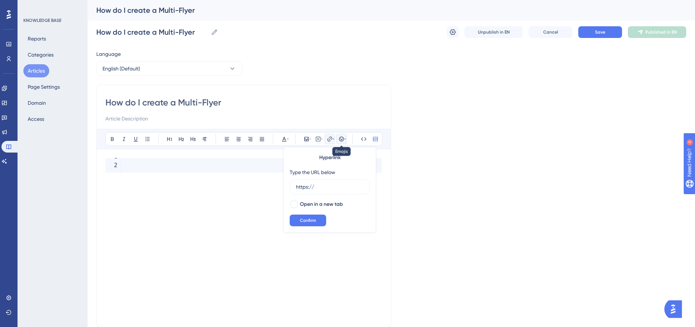
click at [339, 139] on icon at bounding box center [342, 139] width 6 height 6
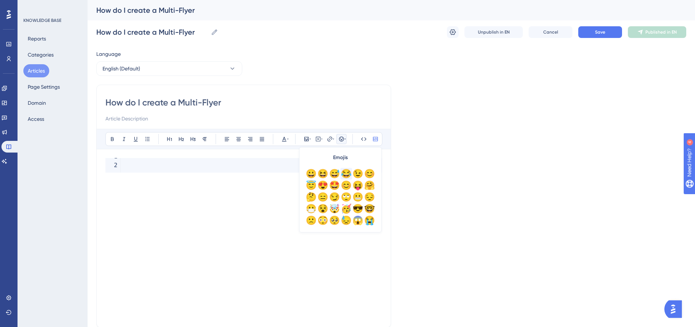
click at [346, 175] on div "😂" at bounding box center [347, 174] width 12 height 12
click at [405, 165] on div "Language English (Default) How do I create a Multi-Flyer Bold Italic Underline …" at bounding box center [391, 211] width 590 height 322
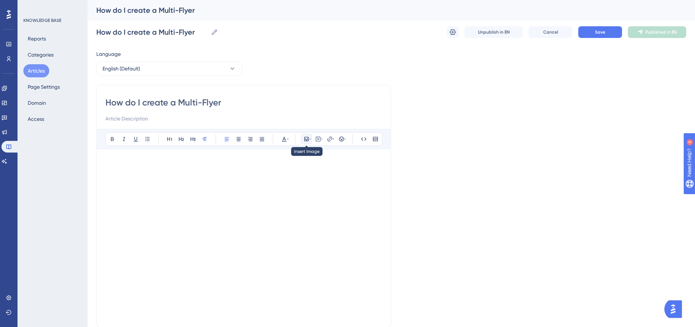
click at [304, 139] on icon at bounding box center [306, 139] width 4 height 4
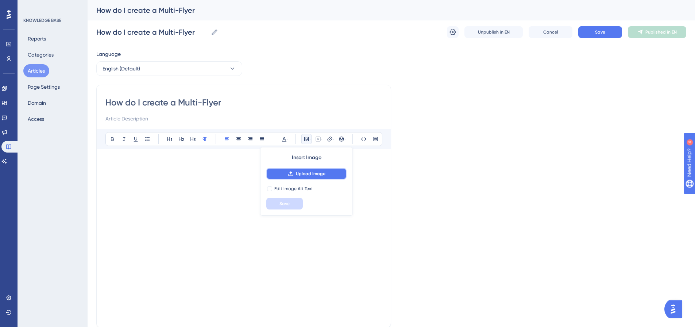
click at [290, 176] on icon at bounding box center [290, 173] width 5 height 5
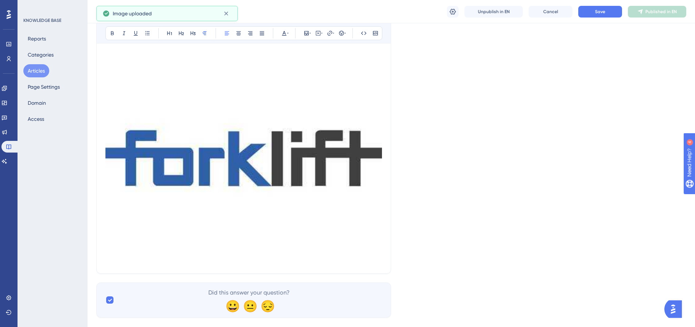
click at [275, 186] on img at bounding box center [243, 158] width 277 height 208
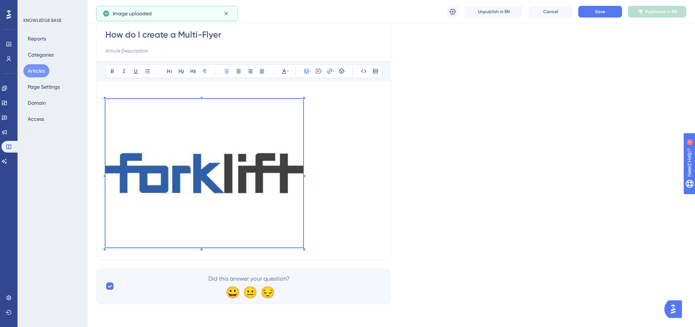
scroll to position [65, 0]
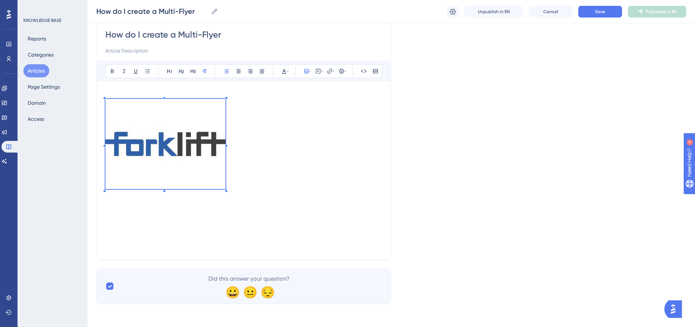
click at [212, 160] on p at bounding box center [243, 140] width 277 height 101
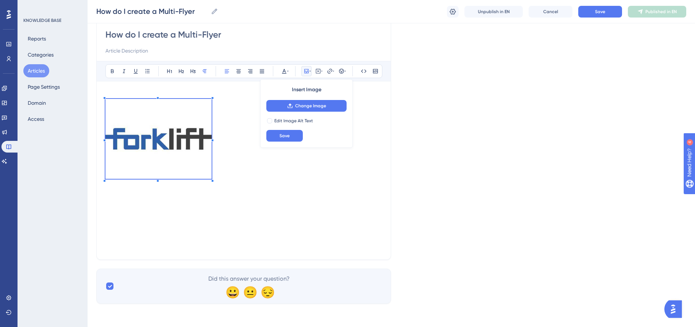
click at [484, 133] on div "Language English (Default) How do I create a Multi-Flyer Bold Italic Underline …" at bounding box center [391, 143] width 590 height 322
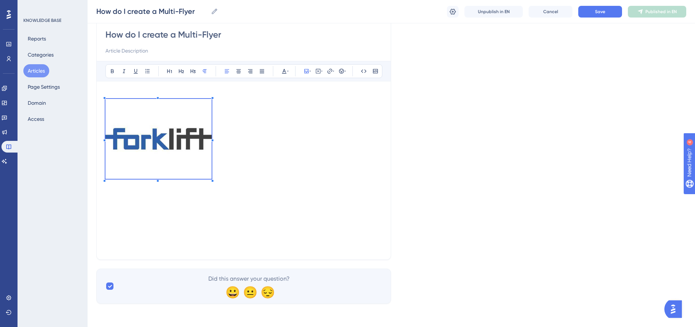
click at [180, 138] on img at bounding box center [158, 139] width 106 height 80
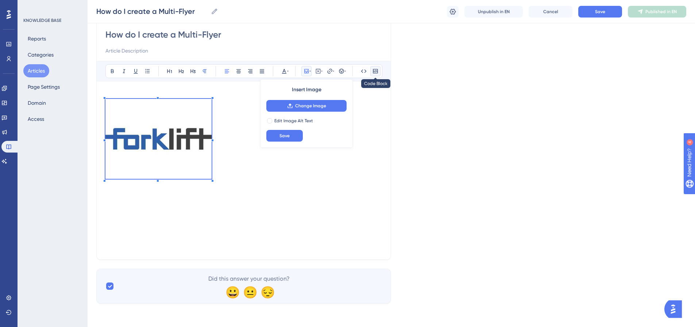
click at [377, 73] on icon at bounding box center [375, 71] width 5 height 4
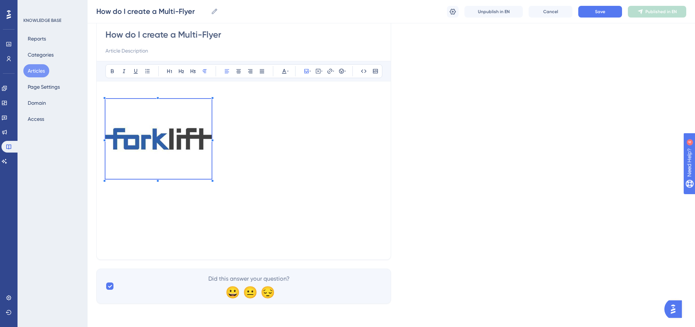
click at [154, 143] on img at bounding box center [158, 139] width 106 height 80
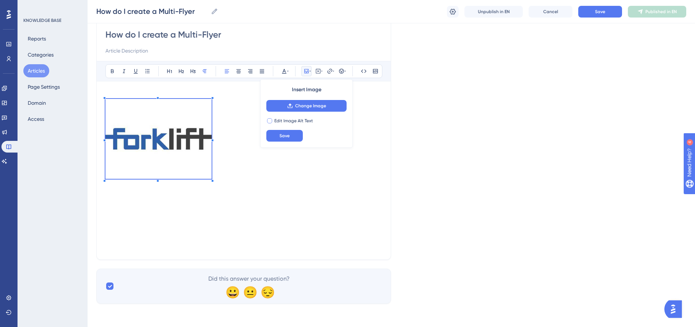
click at [272, 122] on div at bounding box center [269, 121] width 7 height 7
click at [270, 120] on icon at bounding box center [269, 121] width 3 height 6
checkbox input "false"
click at [436, 120] on div "Language English (Default) How do I create a Multi-Flyer Bold Italic Underline …" at bounding box center [391, 143] width 590 height 322
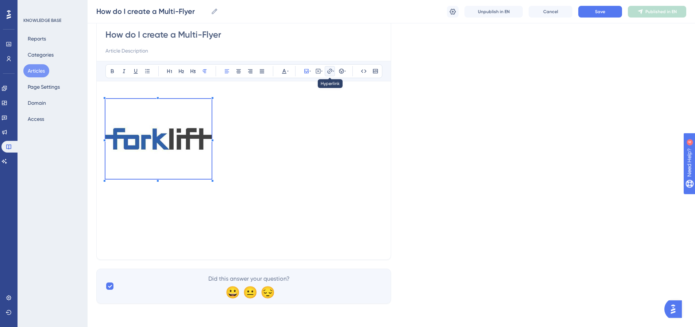
click at [334, 70] on icon at bounding box center [333, 71] width 1 height 6
type input "[URL][DOMAIN_NAME]"
click at [312, 152] on span "Confirm" at bounding box center [308, 153] width 16 height 6
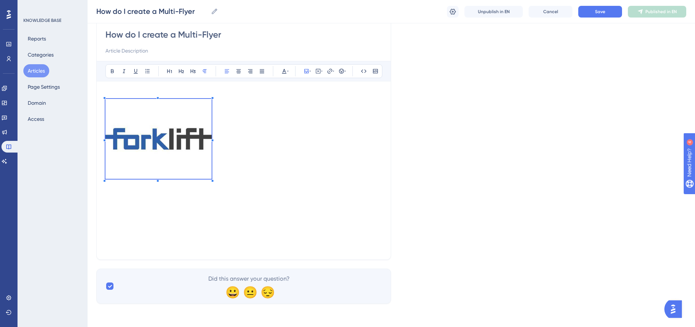
click at [466, 126] on div "Language English (Default) How do I create a Multi-Flyer Bold Italic Underline …" at bounding box center [391, 143] width 590 height 322
click at [166, 139] on img at bounding box center [158, 139] width 106 height 80
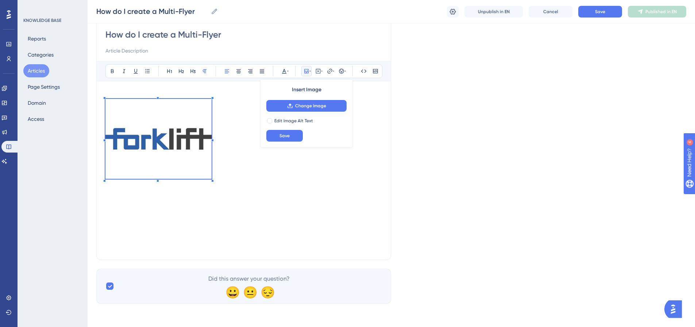
click at [166, 139] on img at bounding box center [158, 139] width 106 height 80
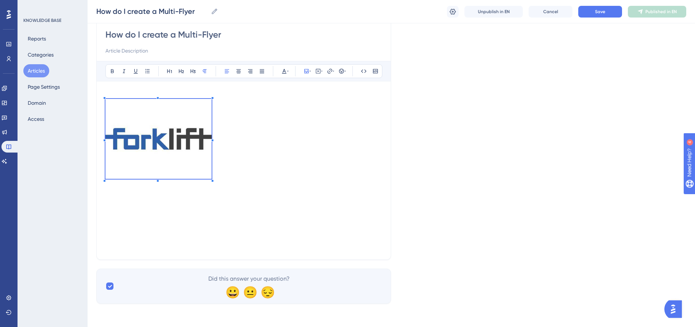
click at [471, 119] on div "Language English (Default) How do I create a Multi-Flyer Bold Italic Underline …" at bounding box center [391, 143] width 590 height 322
click at [328, 72] on icon at bounding box center [330, 71] width 6 height 6
click at [446, 157] on div "Language English (Default) How do I create a Multi-Flyer Bold Italic Underline …" at bounding box center [391, 143] width 590 height 322
click at [292, 178] on p at bounding box center [243, 135] width 277 height 91
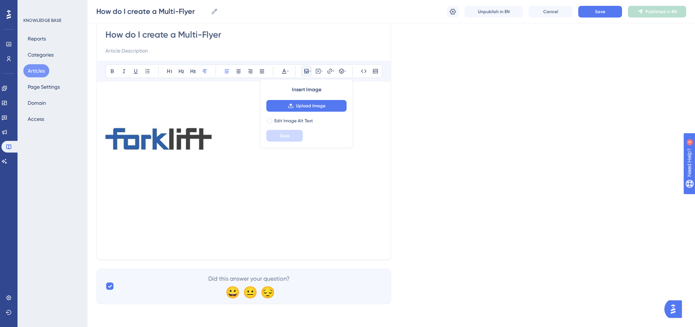
click at [222, 89] on div "Bold Italic Underline Bullet Point Heading 1 Heading 2 Heading 3 Normal Align L…" at bounding box center [243, 156] width 277 height 190
click at [362, 73] on icon at bounding box center [364, 71] width 6 height 6
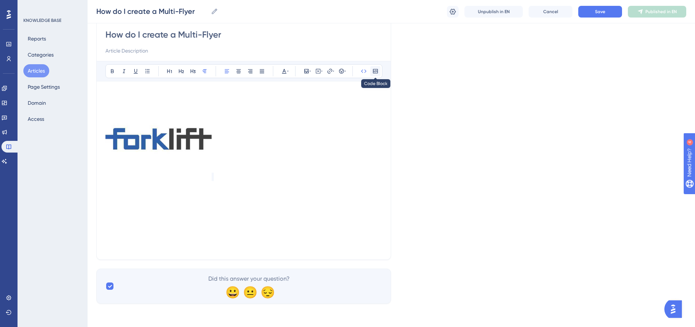
click at [375, 73] on icon at bounding box center [376, 71] width 6 height 6
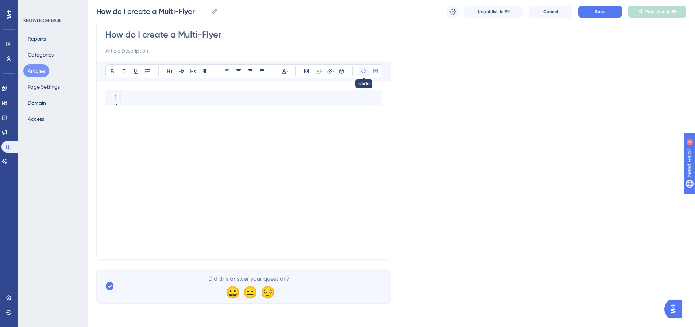
click at [364, 70] on icon at bounding box center [364, 71] width 6 height 6
click at [376, 71] on icon at bounding box center [375, 71] width 5 height 4
click at [430, 84] on div "Language English (Default) How do I create a Multi-Flyer Bold Italic Underline …" at bounding box center [391, 143] width 590 height 322
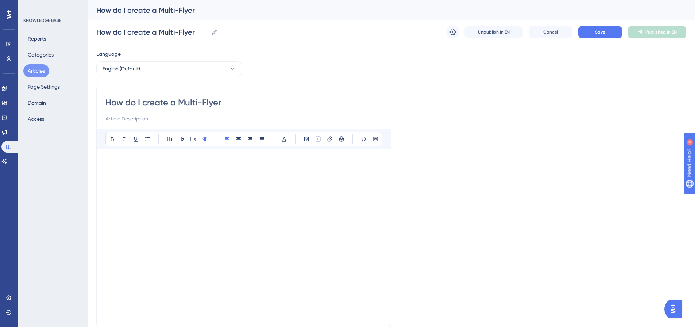
click at [357, 138] on div "Bold Italic Underline Bullet Point Heading 1 Heading 2 Heading 3 Normal Align L…" at bounding box center [243, 139] width 277 height 14
click at [362, 139] on icon at bounding box center [363, 138] width 5 height 3
click at [128, 165] on p at bounding box center [243, 162] width 277 height 9
click at [245, 161] on p at bounding box center [243, 162] width 277 height 9
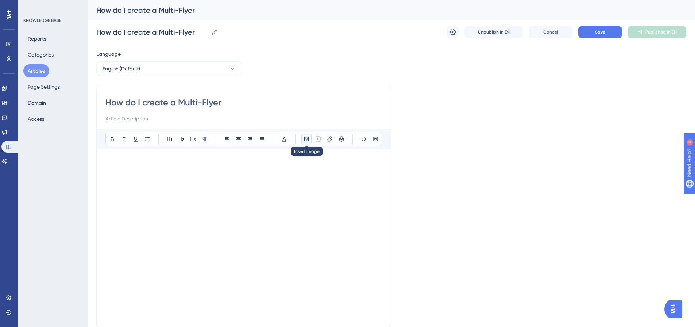
click at [306, 139] on icon at bounding box center [306, 139] width 4 height 4
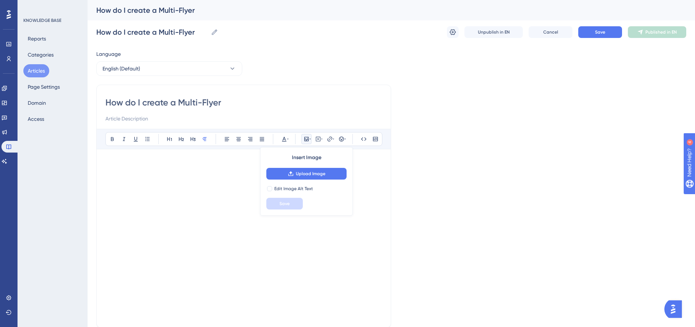
click at [306, 139] on icon at bounding box center [306, 139] width 4 height 4
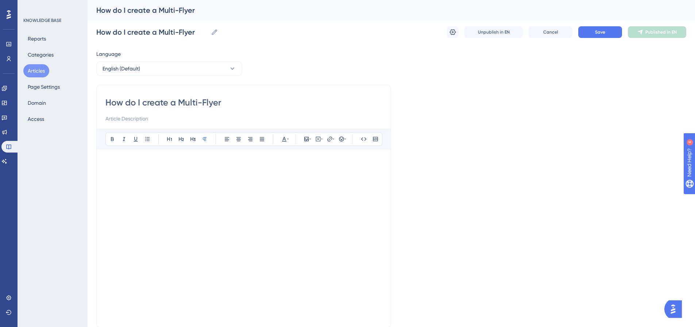
click at [157, 166] on p at bounding box center [243, 162] width 277 height 9
click at [146, 139] on icon at bounding box center [147, 139] width 4 height 4
click at [284, 142] on icon at bounding box center [284, 139] width 6 height 6
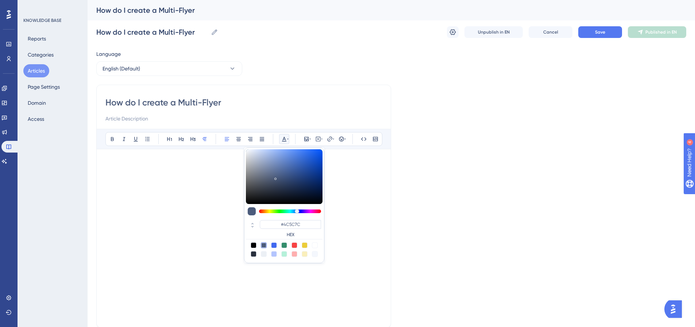
click at [284, 142] on icon at bounding box center [284, 139] width 6 height 6
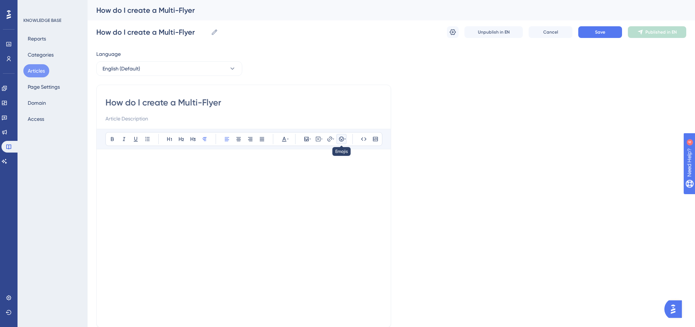
click at [343, 140] on icon at bounding box center [342, 139] width 6 height 6
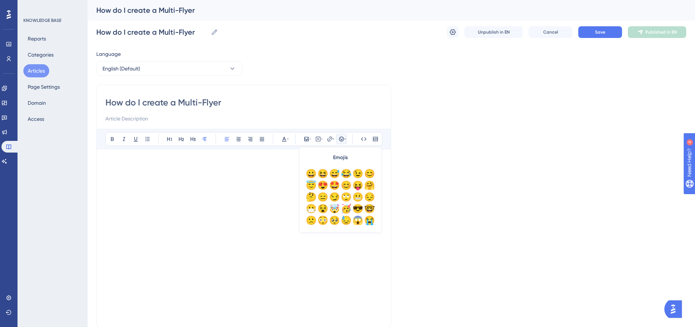
click at [343, 140] on icon at bounding box center [342, 139] width 6 height 6
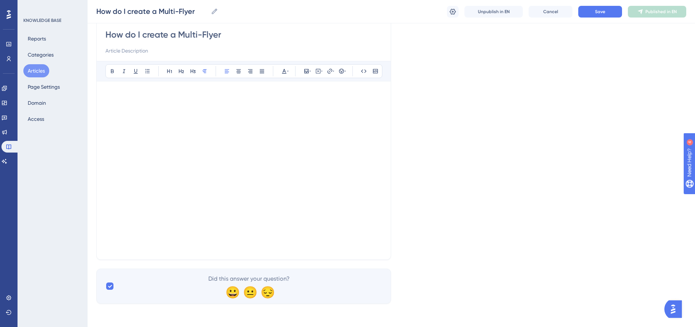
click at [503, 202] on div "Language English (Default) How do I create a Multi-Flyer Bold Italic Underline …" at bounding box center [391, 143] width 590 height 322
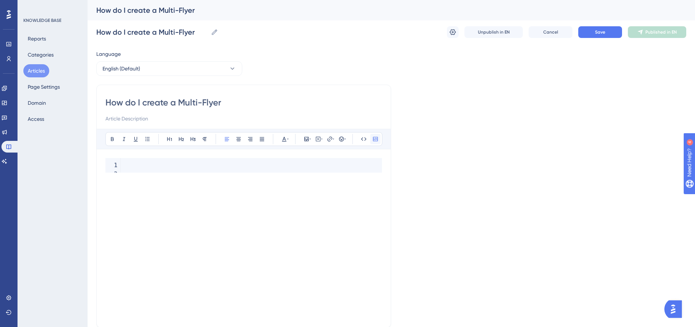
click at [376, 138] on icon at bounding box center [376, 139] width 6 height 6
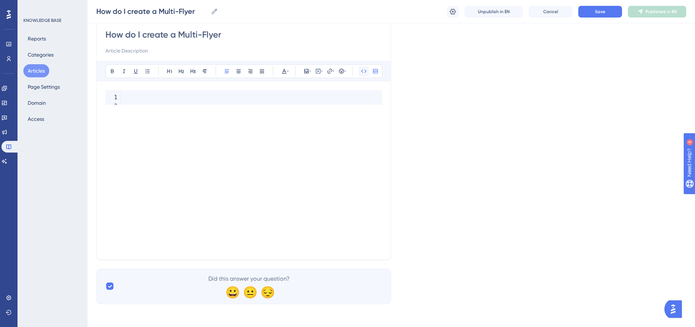
click at [362, 69] on icon at bounding box center [364, 71] width 6 height 6
click at [364, 72] on icon at bounding box center [364, 71] width 6 height 6
drag, startPoint x: 135, startPoint y: 107, endPoint x: 113, endPoint y: 94, distance: 25.7
click at [113, 94] on code "<" at bounding box center [243, 101] width 277 height 23
click at [510, 149] on div "Language English (Default) How do I create a Multi-Flyer Bold Italic Underline …" at bounding box center [391, 143] width 590 height 322
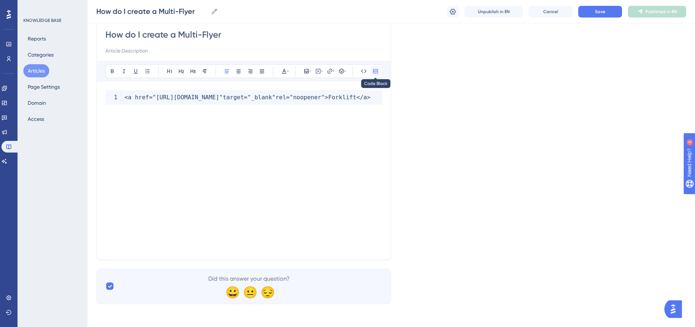
click at [375, 71] on icon at bounding box center [376, 71] width 6 height 6
click at [342, 184] on div "<a href="[URL][DOMAIN_NAME]" target="_blank" rel="noopener">Forklift</a>" at bounding box center [243, 170] width 277 height 161
click at [473, 183] on div "Language English (Default) How do I create a Multi-Flyer Bold Italic Underline …" at bounding box center [391, 143] width 590 height 322
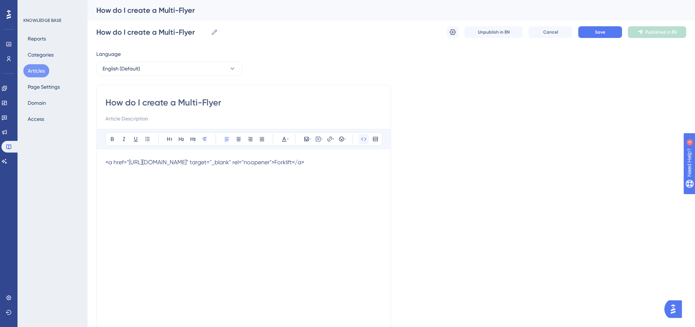
click at [365, 139] on icon at bounding box center [364, 139] width 6 height 6
click at [364, 140] on icon at bounding box center [364, 139] width 6 height 6
click at [375, 139] on icon at bounding box center [376, 139] width 6 height 6
click at [240, 173] on code "< a href = "[URL][DOMAIN_NAME]" target = "_blank" rel = "noopener" > Forklift <…" at bounding box center [243, 165] width 277 height 15
